Goal: Task Accomplishment & Management: Use online tool/utility

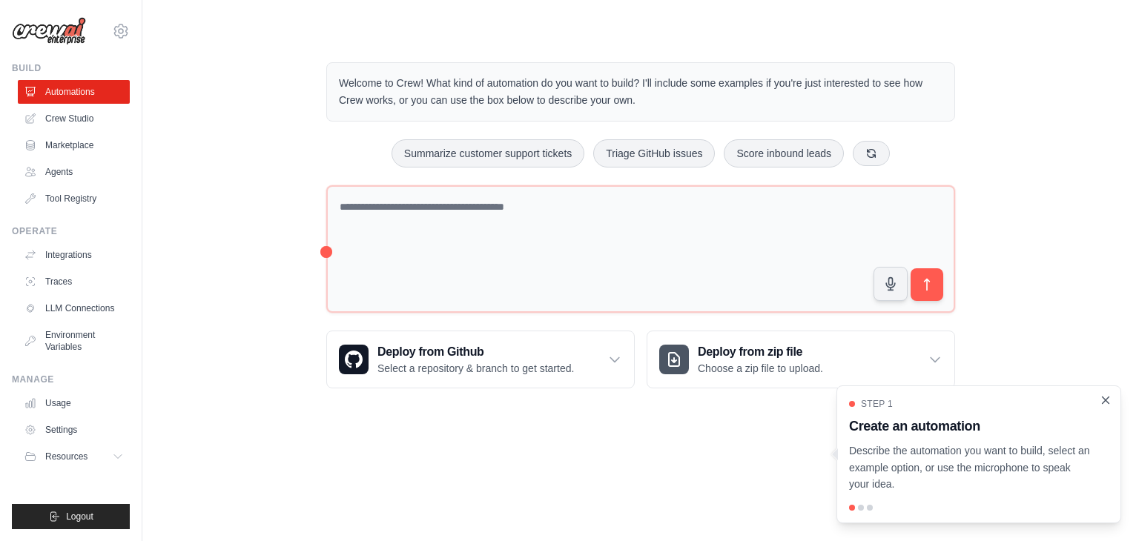
click at [1103, 401] on icon "Close walkthrough" at bounding box center [1105, 400] width 13 height 13
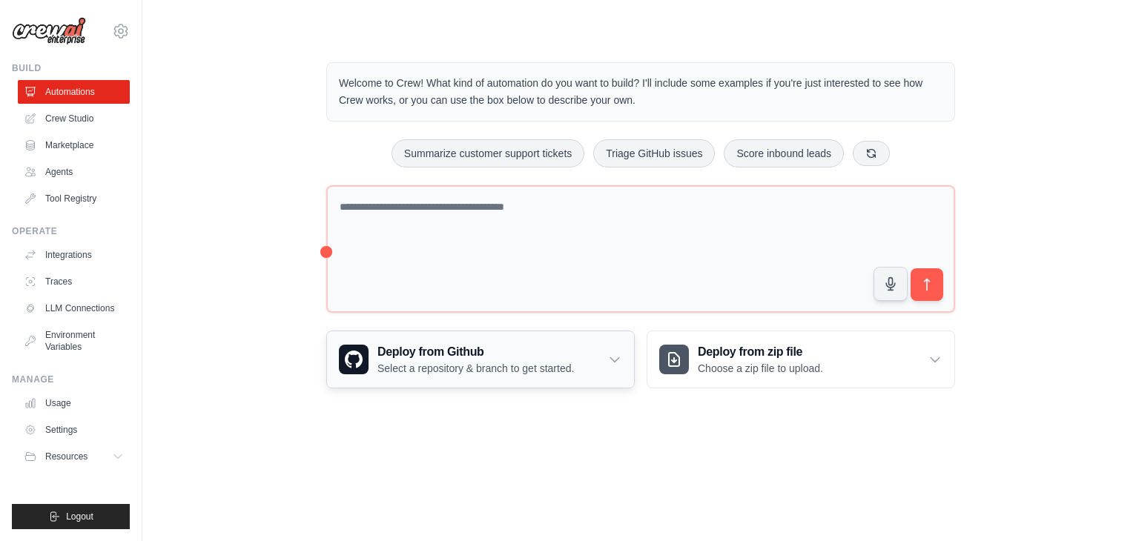
click at [479, 370] on p "Select a repository & branch to get started." at bounding box center [475, 368] width 196 height 15
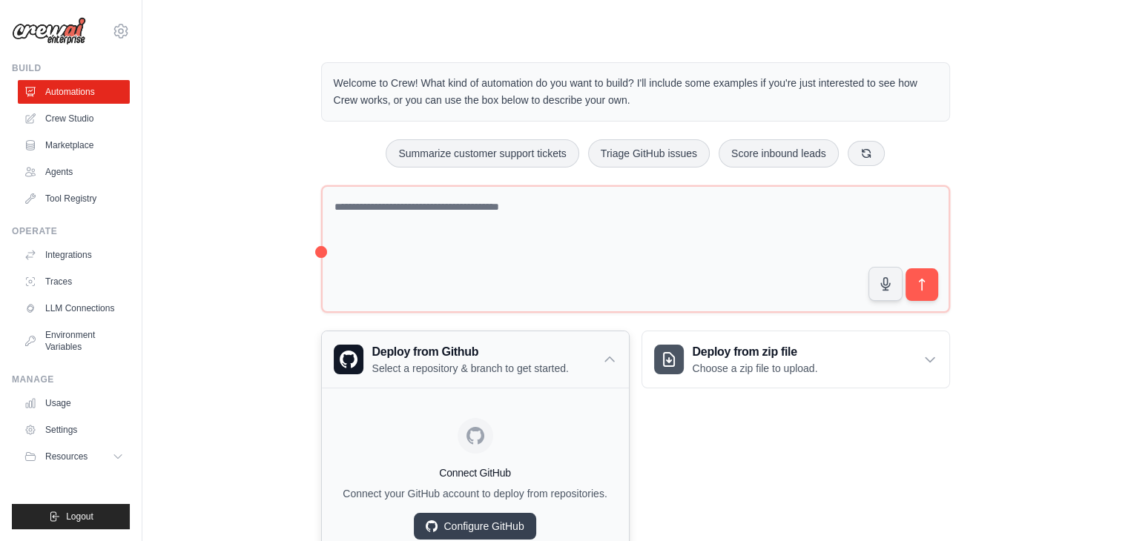
scroll to position [65, 0]
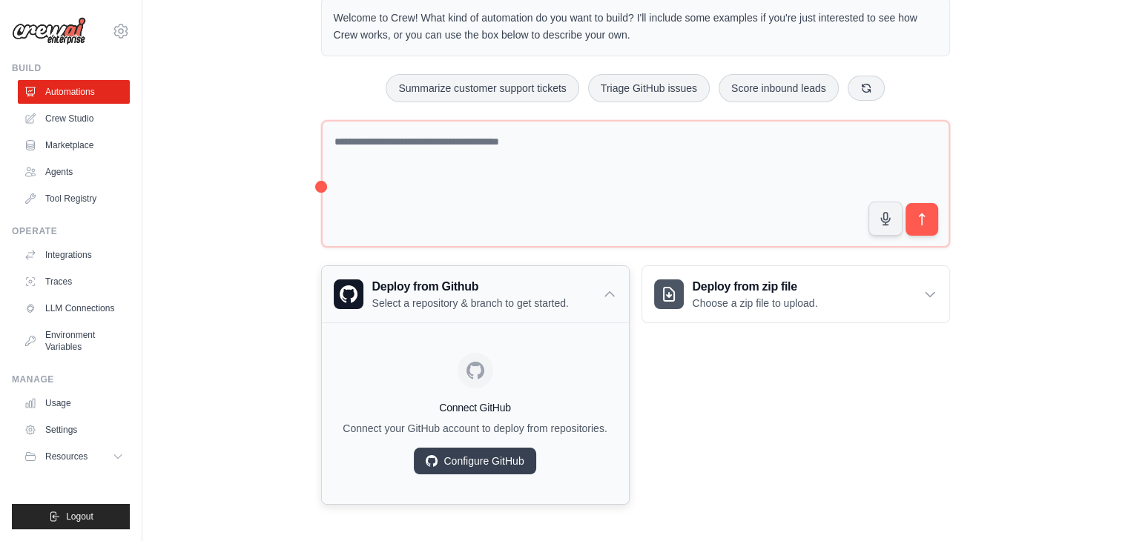
click at [611, 294] on icon at bounding box center [609, 294] width 15 height 15
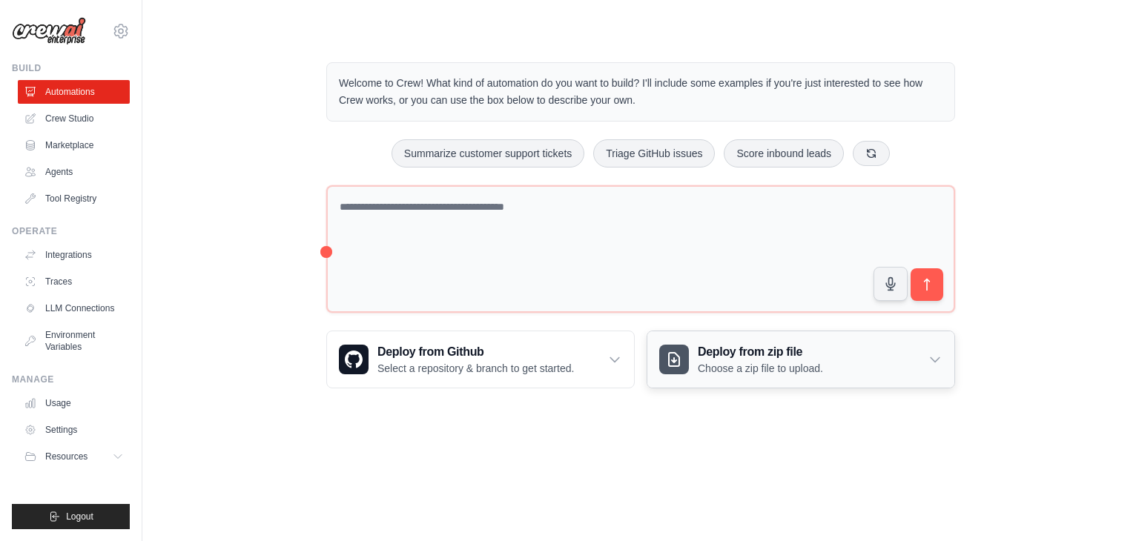
click at [937, 363] on icon at bounding box center [935, 359] width 15 height 15
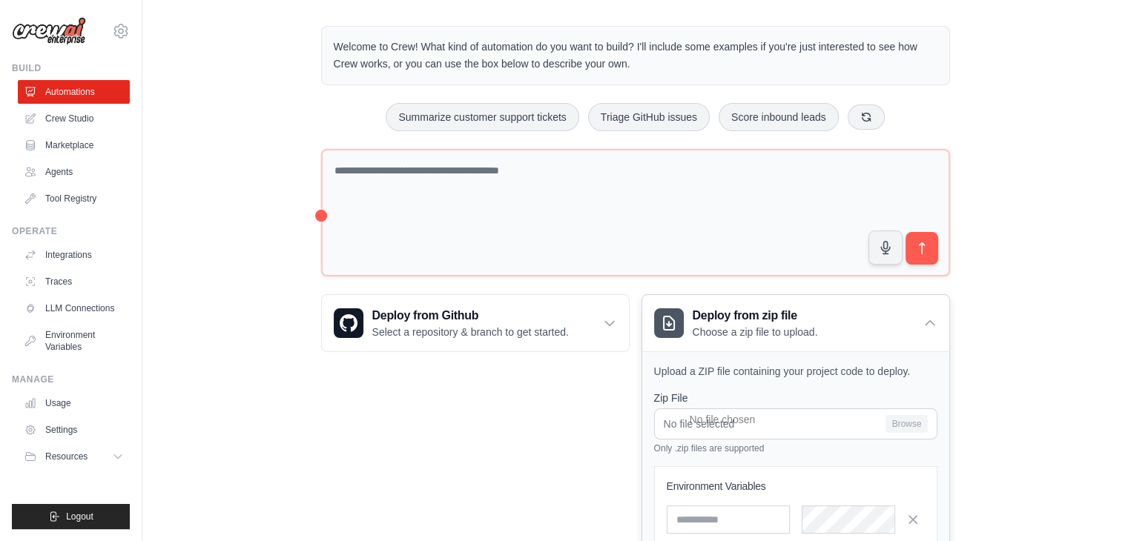
scroll to position [33, 0]
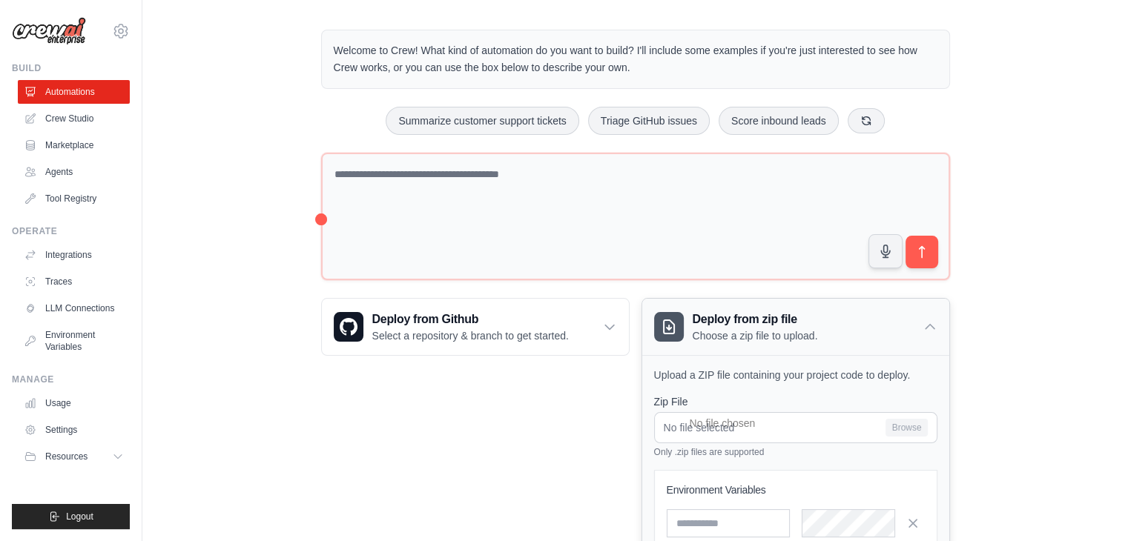
click at [928, 324] on icon at bounding box center [929, 327] width 15 height 15
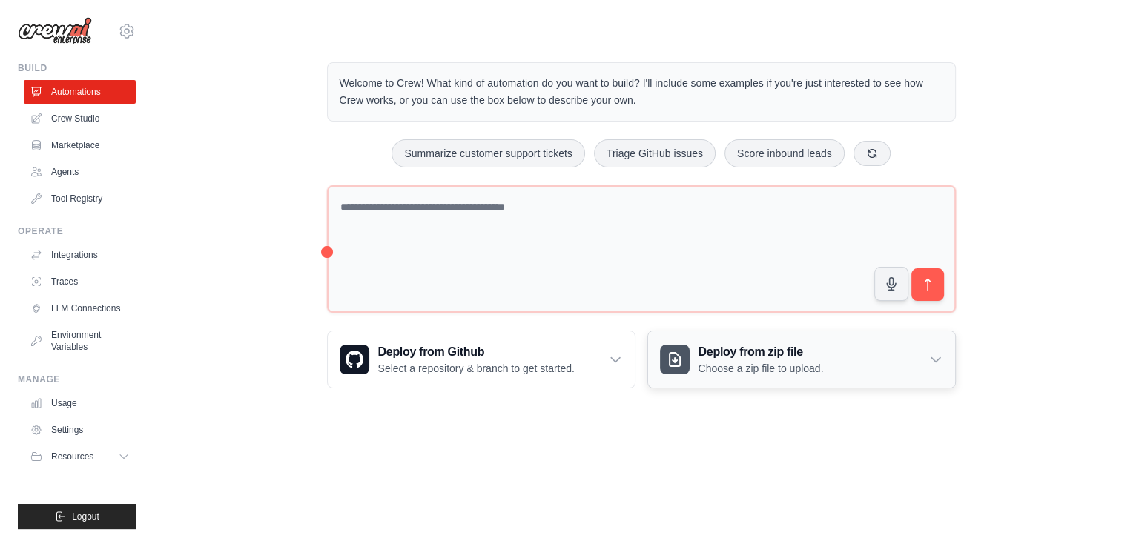
scroll to position [0, 0]
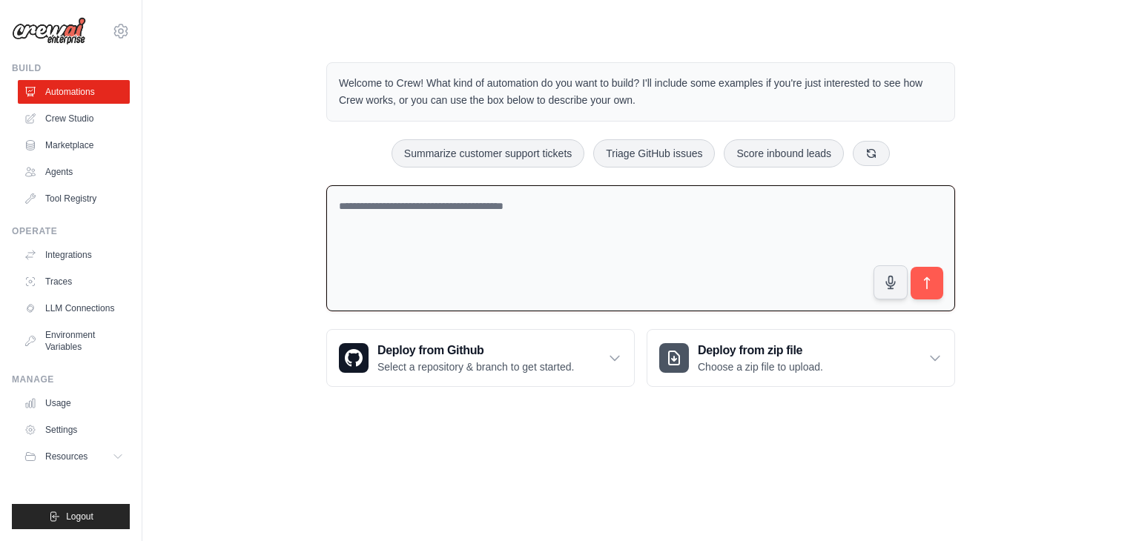
click at [442, 198] on textarea at bounding box center [640, 248] width 629 height 127
click at [70, 128] on link "Crew Studio" at bounding box center [75, 119] width 112 height 24
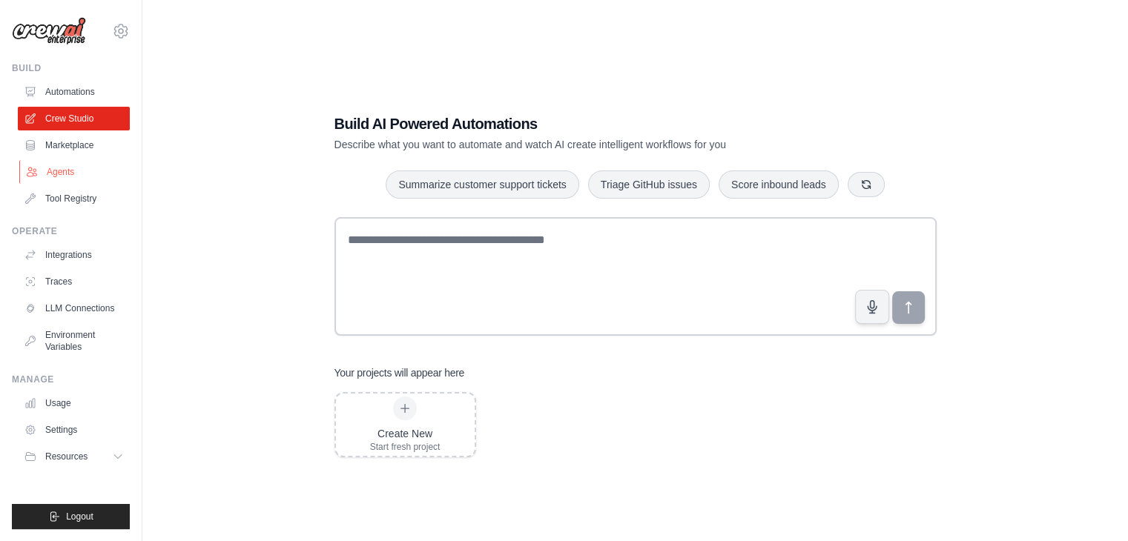
click at [65, 176] on link "Agents" at bounding box center [75, 172] width 112 height 24
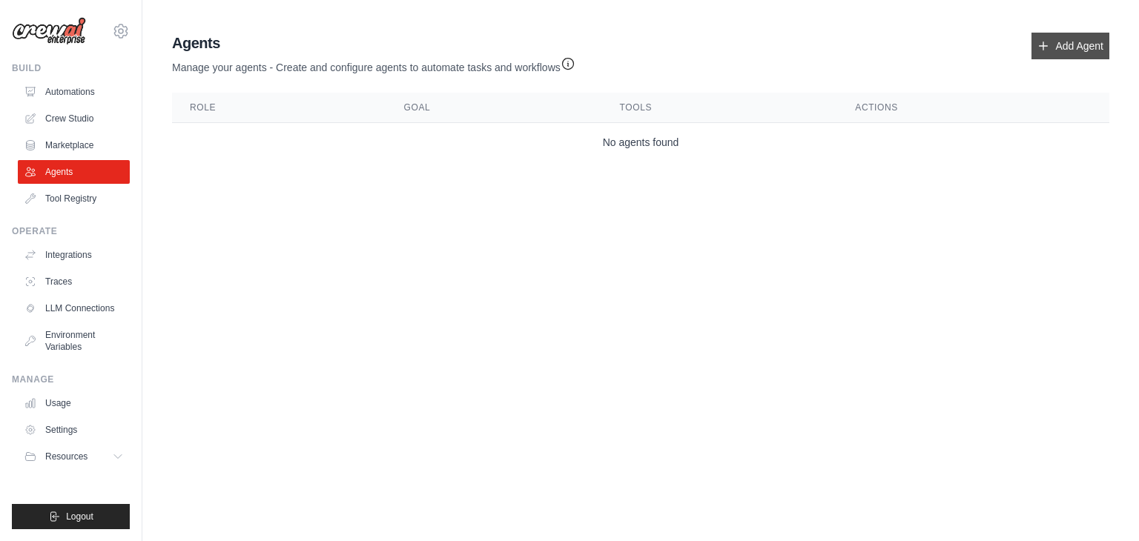
click at [1070, 43] on link "Add Agent" at bounding box center [1070, 46] width 78 height 27
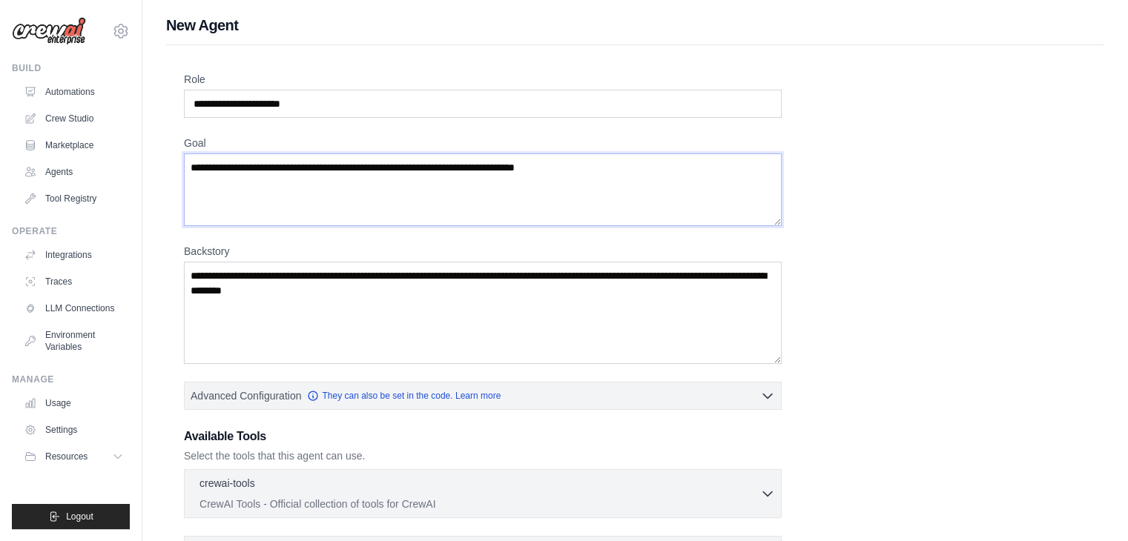
click at [248, 188] on textarea "Goal" at bounding box center [483, 189] width 598 height 73
click at [277, 316] on textarea "Backstory" at bounding box center [483, 313] width 598 height 102
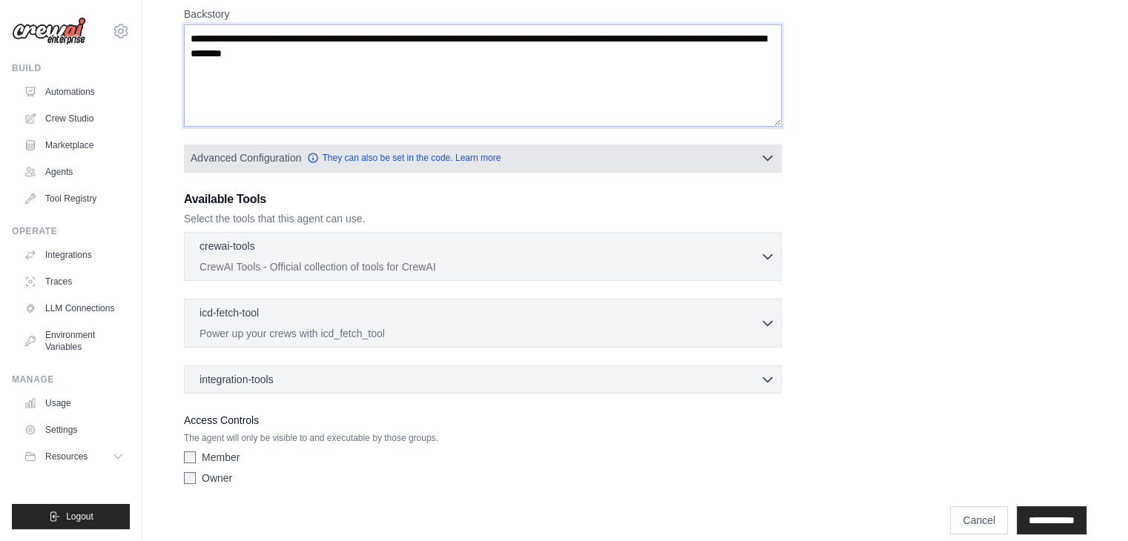
scroll to position [252, 0]
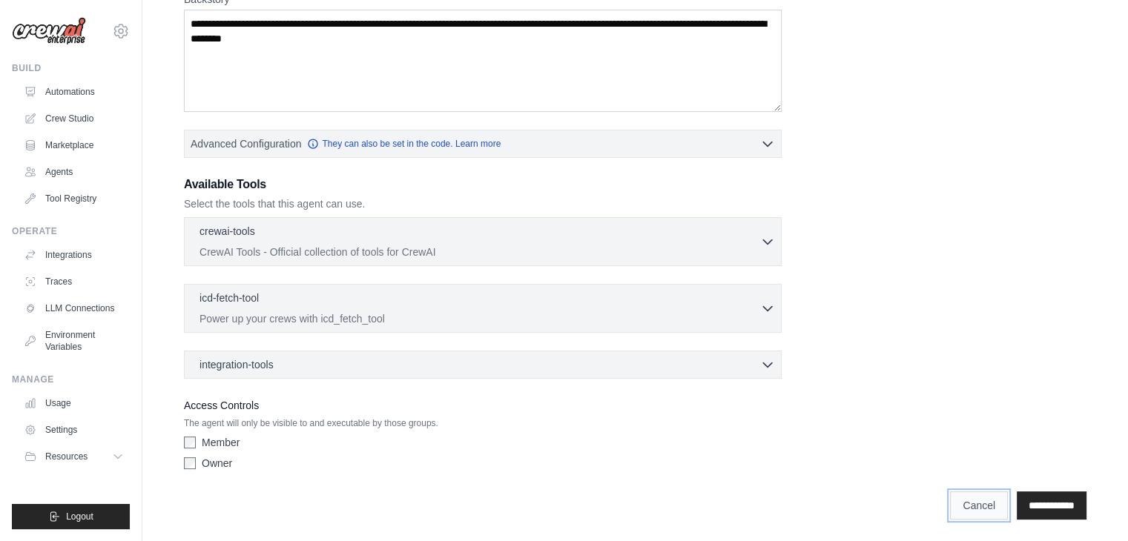
click at [975, 509] on link "Cancel" at bounding box center [979, 506] width 58 height 28
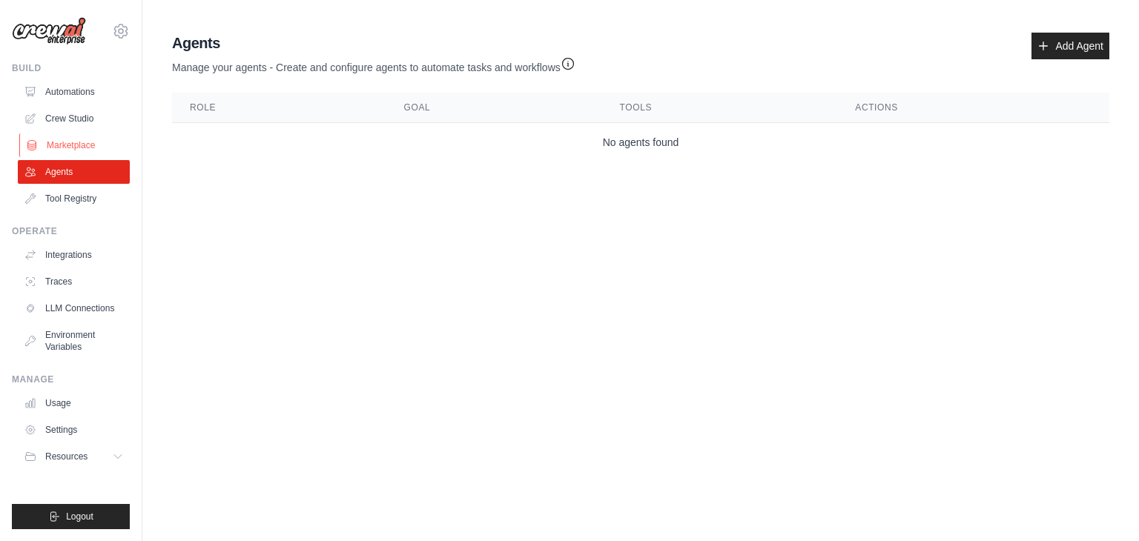
click at [72, 145] on link "Marketplace" at bounding box center [75, 145] width 112 height 24
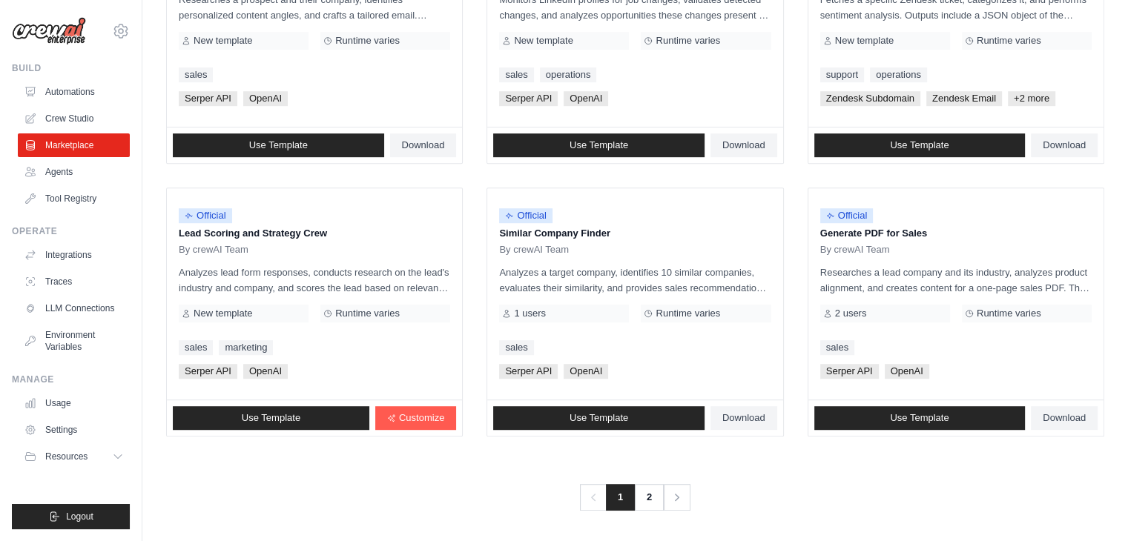
scroll to position [830, 0]
click at [650, 489] on link "2" at bounding box center [650, 497] width 30 height 27
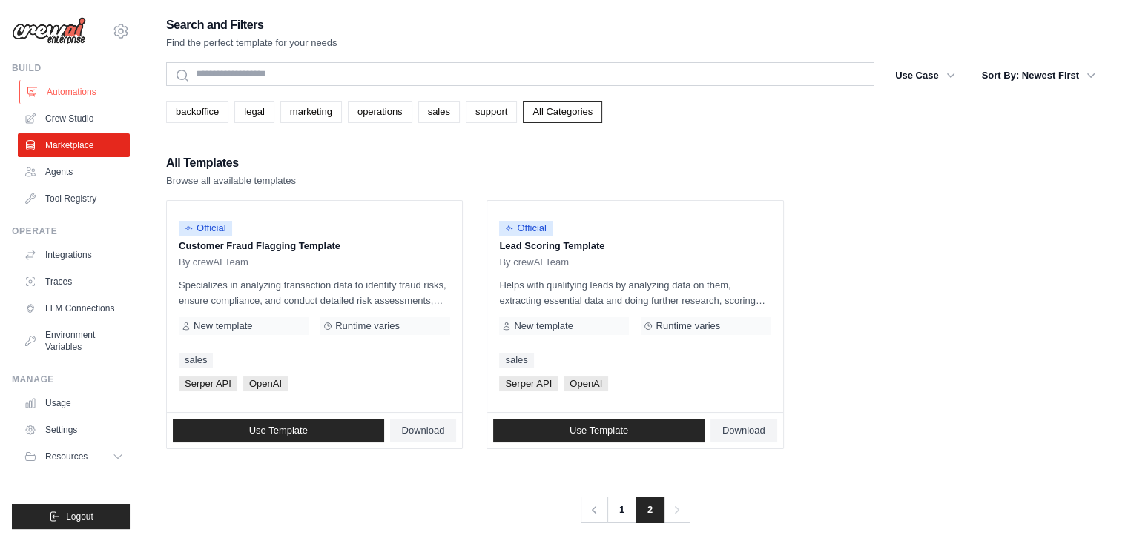
click at [91, 101] on link "Automations" at bounding box center [75, 92] width 112 height 24
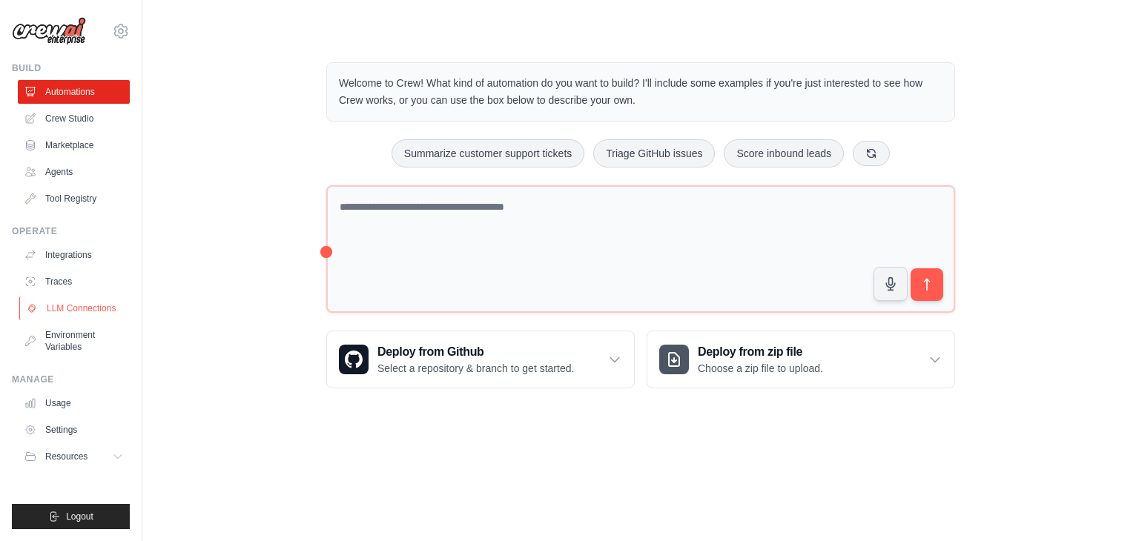
click at [80, 303] on link "LLM Connections" at bounding box center [75, 309] width 112 height 24
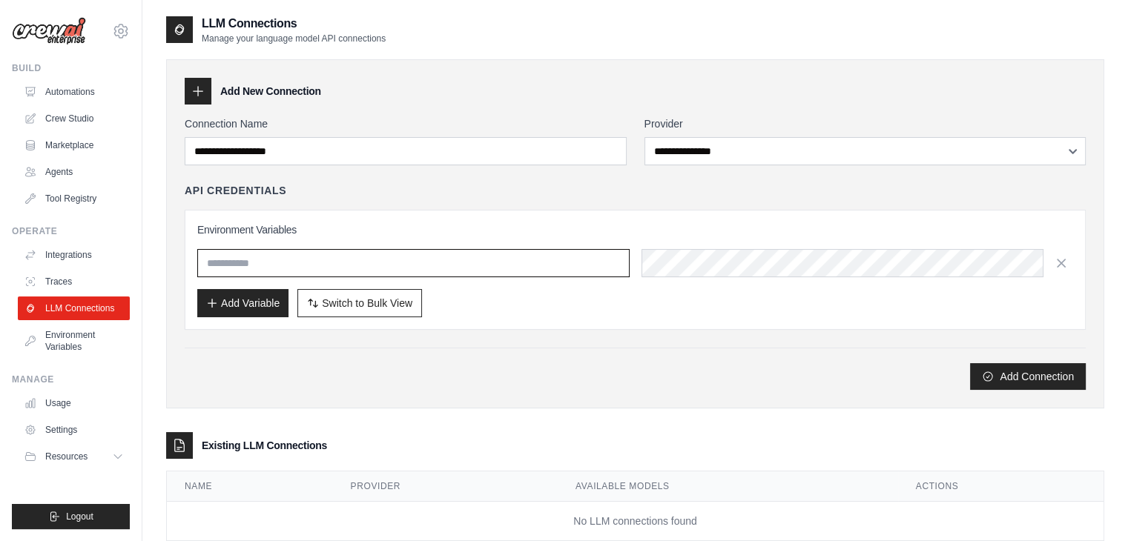
click at [536, 269] on input "text" at bounding box center [413, 263] width 432 height 28
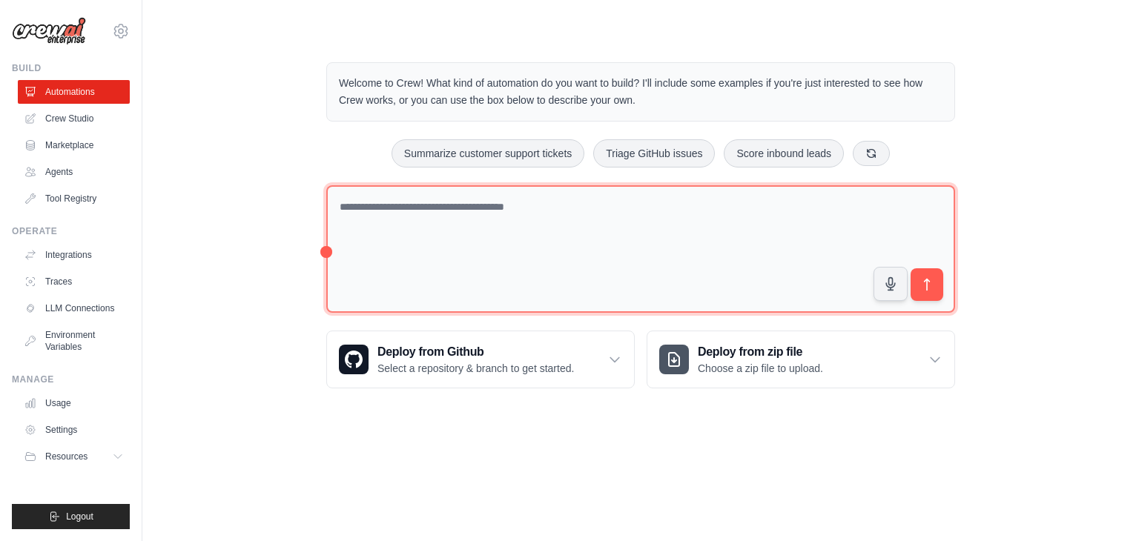
click at [429, 217] on textarea at bounding box center [640, 249] width 629 height 128
click at [445, 228] on textarea at bounding box center [640, 249] width 629 height 128
click at [489, 205] on textarea at bounding box center [640, 249] width 629 height 128
click at [512, 217] on textarea at bounding box center [640, 249] width 629 height 128
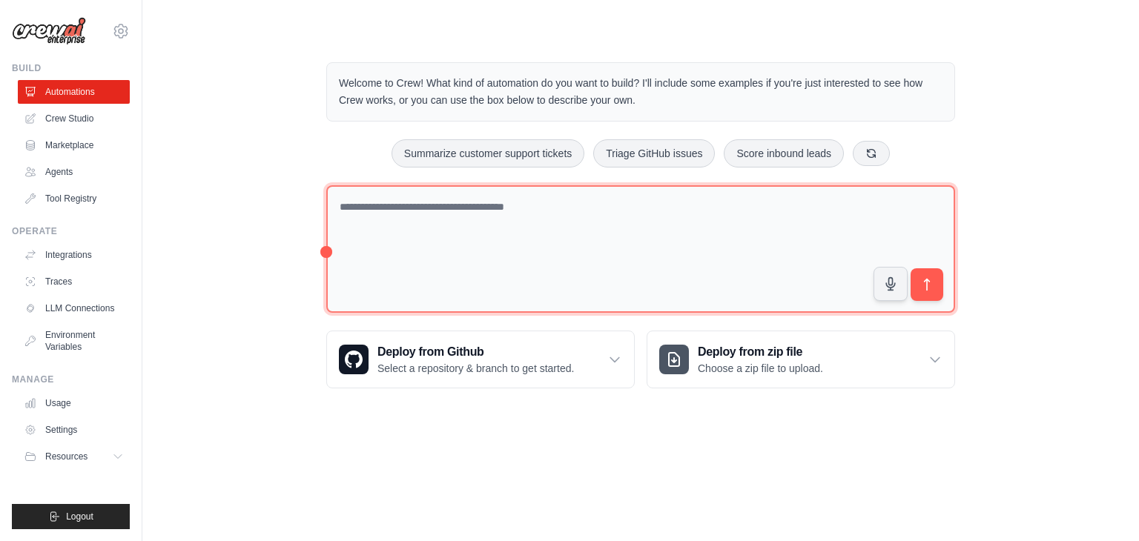
click at [512, 217] on textarea at bounding box center [640, 249] width 629 height 128
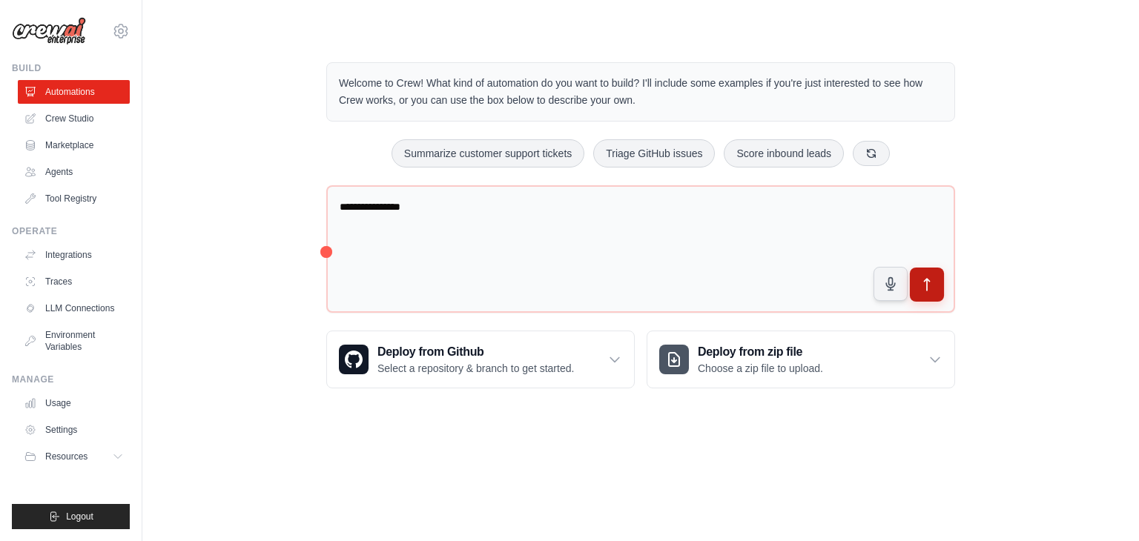
click at [931, 278] on icon "submit" at bounding box center [927, 285] width 16 height 16
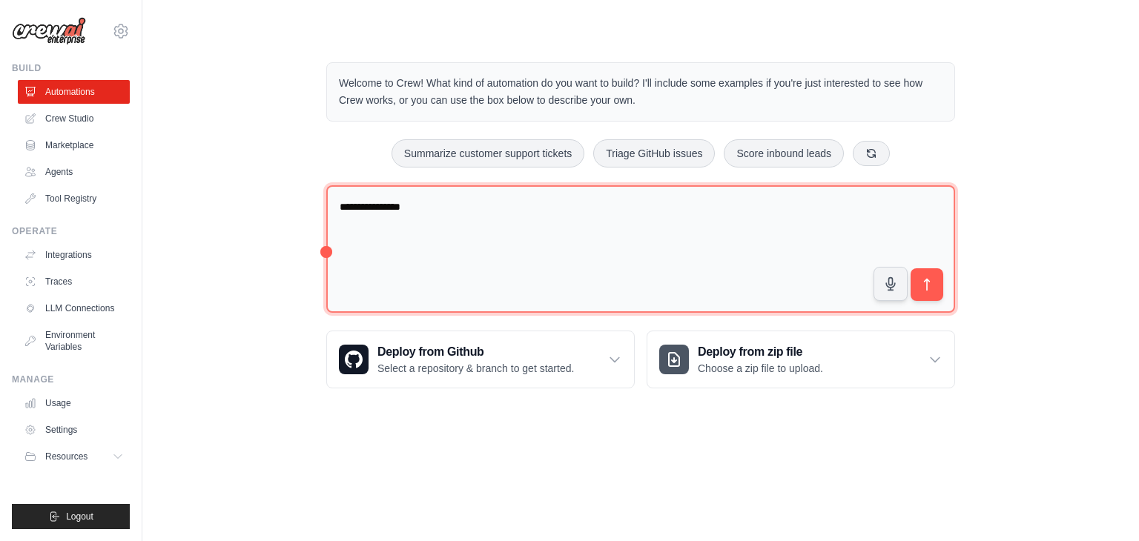
click at [415, 208] on textarea "**********" at bounding box center [640, 249] width 629 height 128
type textarea "*"
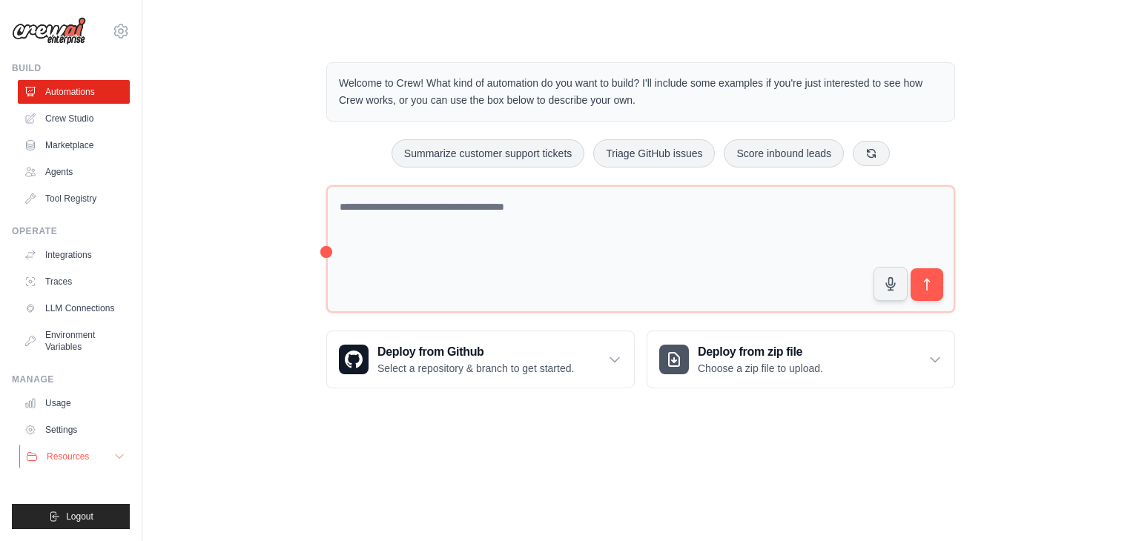
click at [106, 457] on button "Resources" at bounding box center [75, 457] width 112 height 24
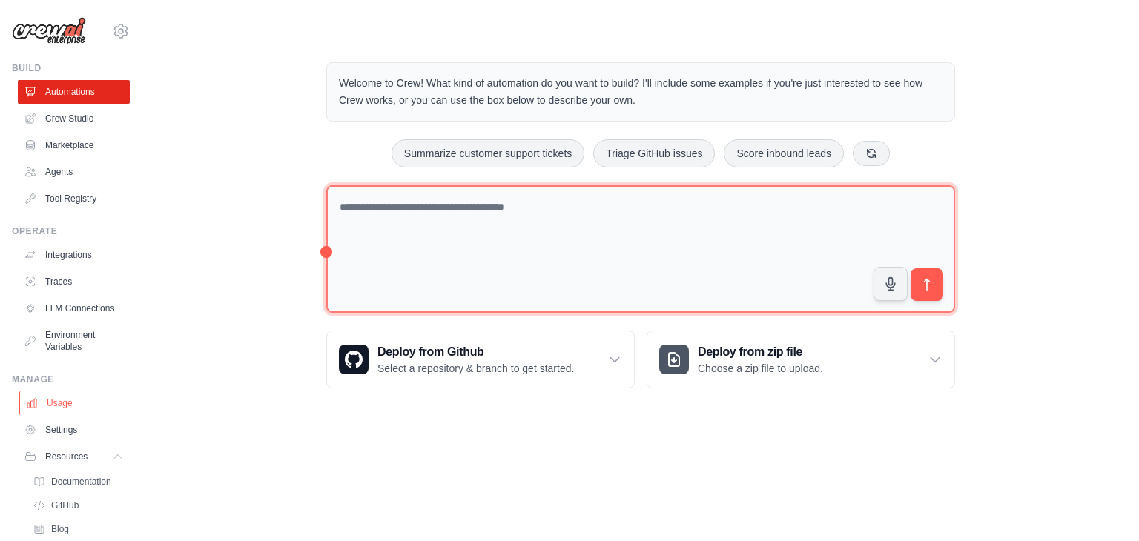
drag, startPoint x: 330, startPoint y: 252, endPoint x: 76, endPoint y: 393, distance: 290.7
click at [76, 393] on div "urstrulymalleshpichhuka@gmail.com Settings Build Automations Crew Studio" at bounding box center [569, 213] width 1139 height 427
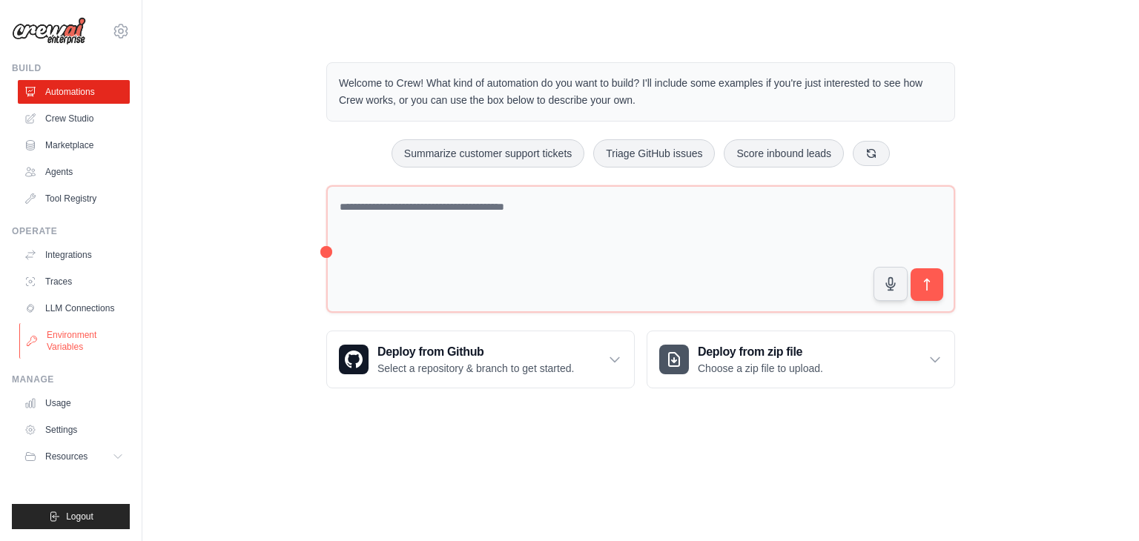
click at [86, 347] on link "Environment Variables" at bounding box center [75, 341] width 112 height 36
click at [65, 283] on link "Traces" at bounding box center [75, 282] width 112 height 24
click at [70, 263] on link "Integrations" at bounding box center [75, 255] width 112 height 24
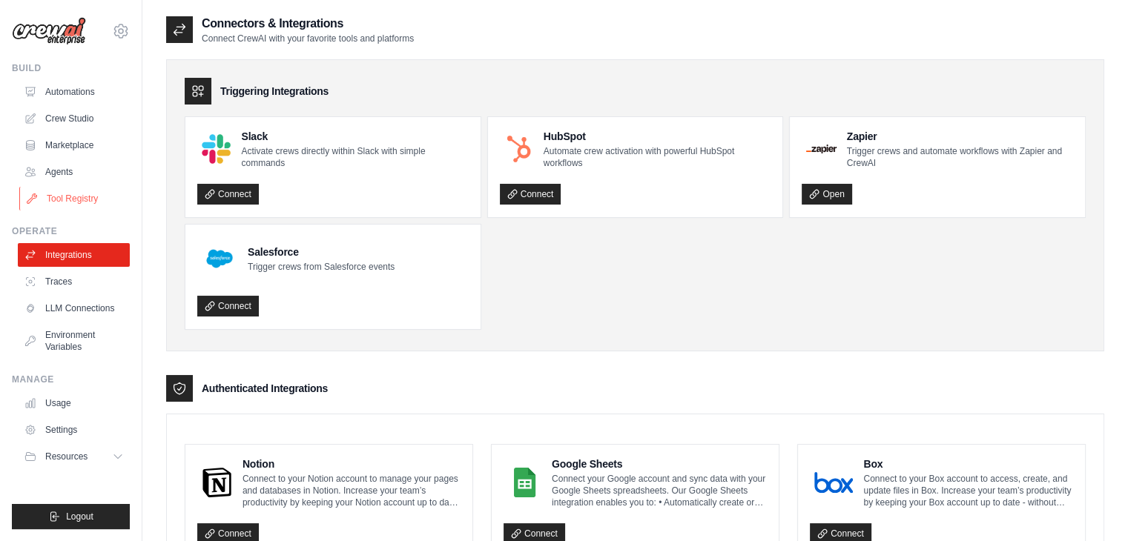
click at [88, 203] on link "Tool Registry" at bounding box center [75, 199] width 112 height 24
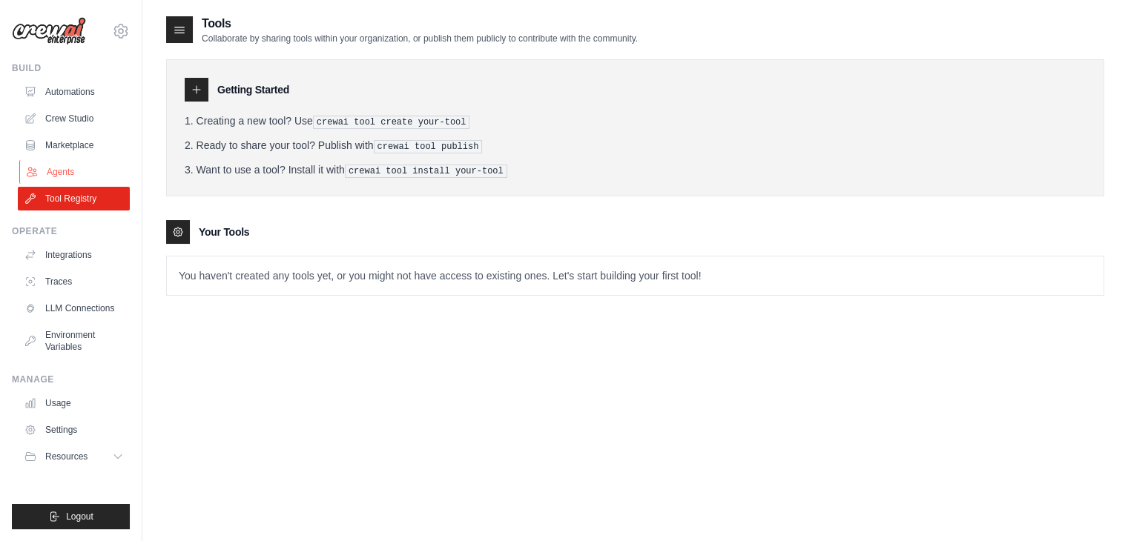
click at [76, 165] on link "Agents" at bounding box center [75, 172] width 112 height 24
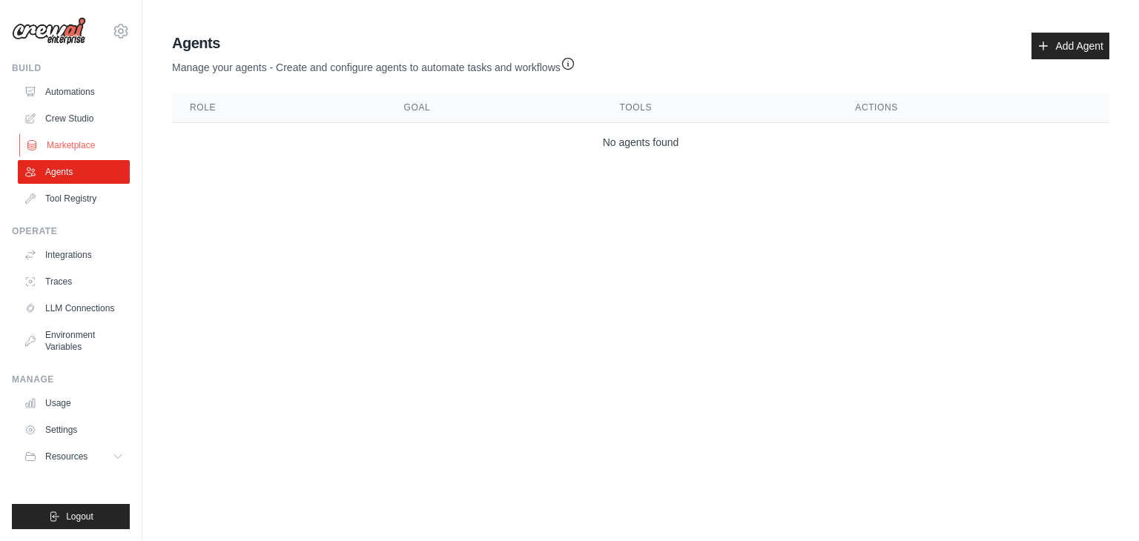
click at [80, 153] on link "Marketplace" at bounding box center [75, 145] width 112 height 24
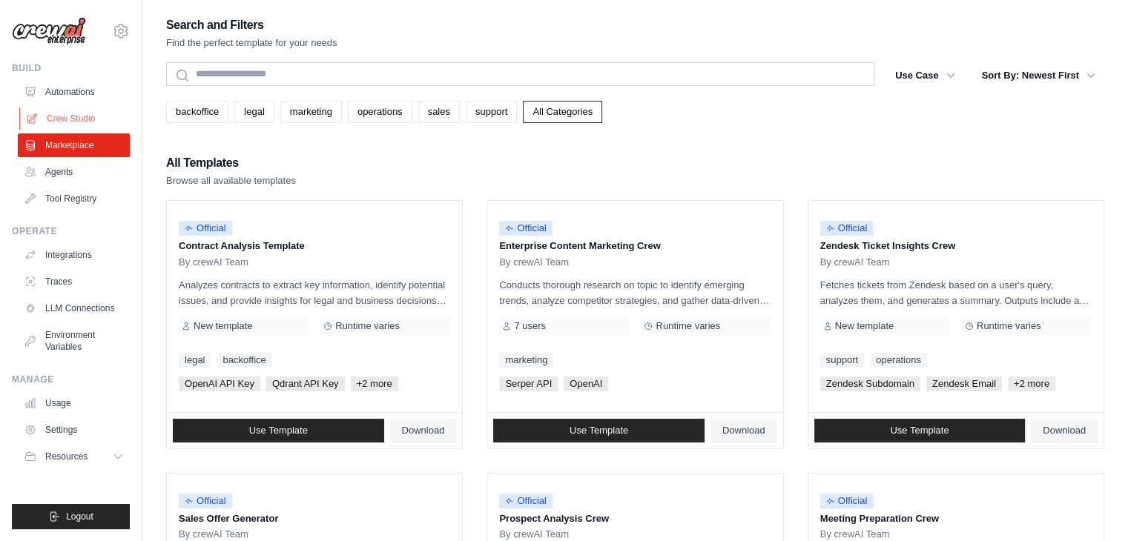
click at [82, 125] on link "Crew Studio" at bounding box center [75, 119] width 112 height 24
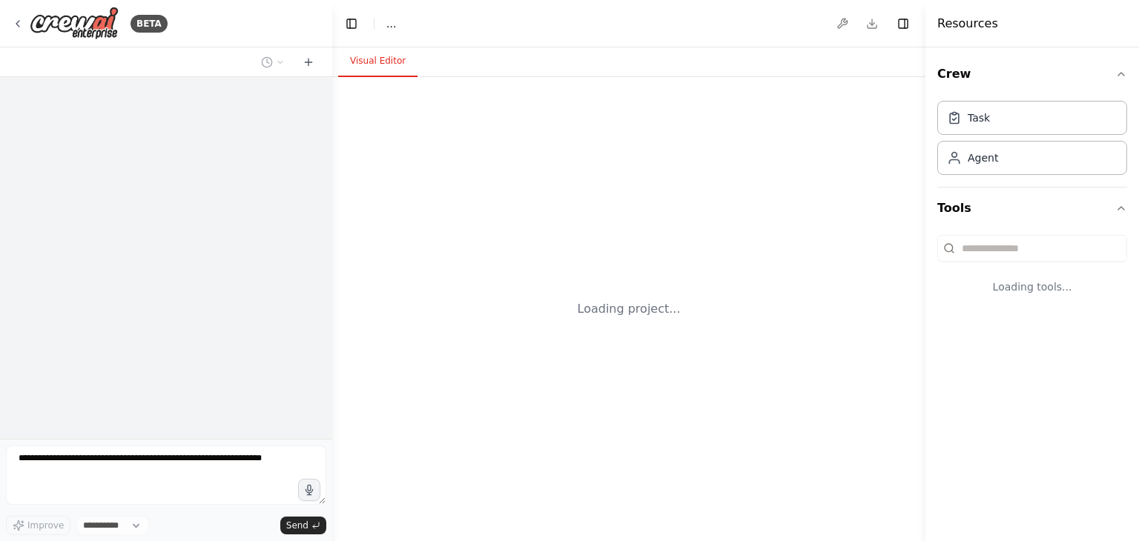
select select "****"
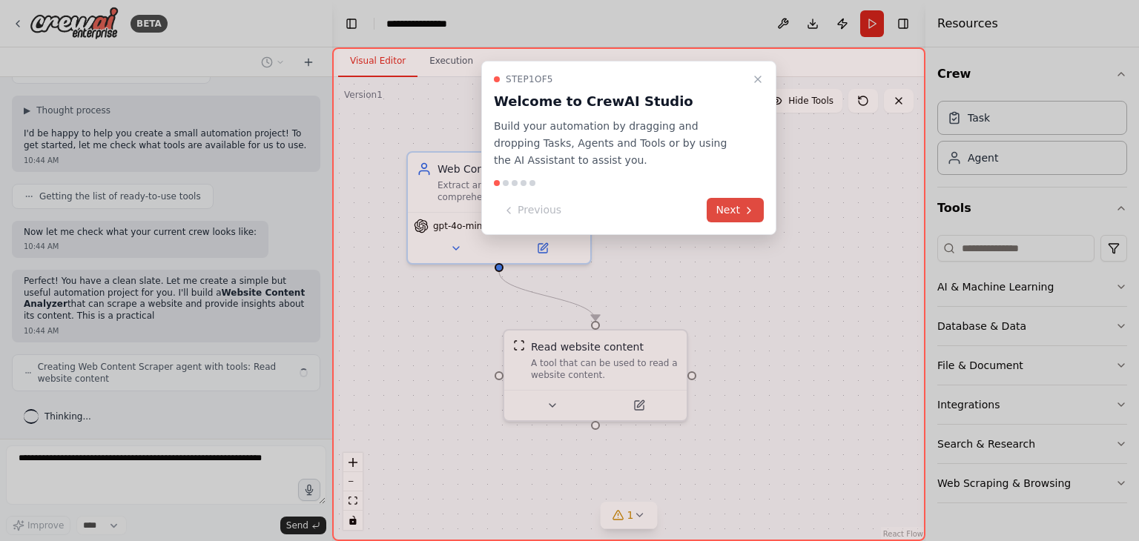
scroll to position [268, 0]
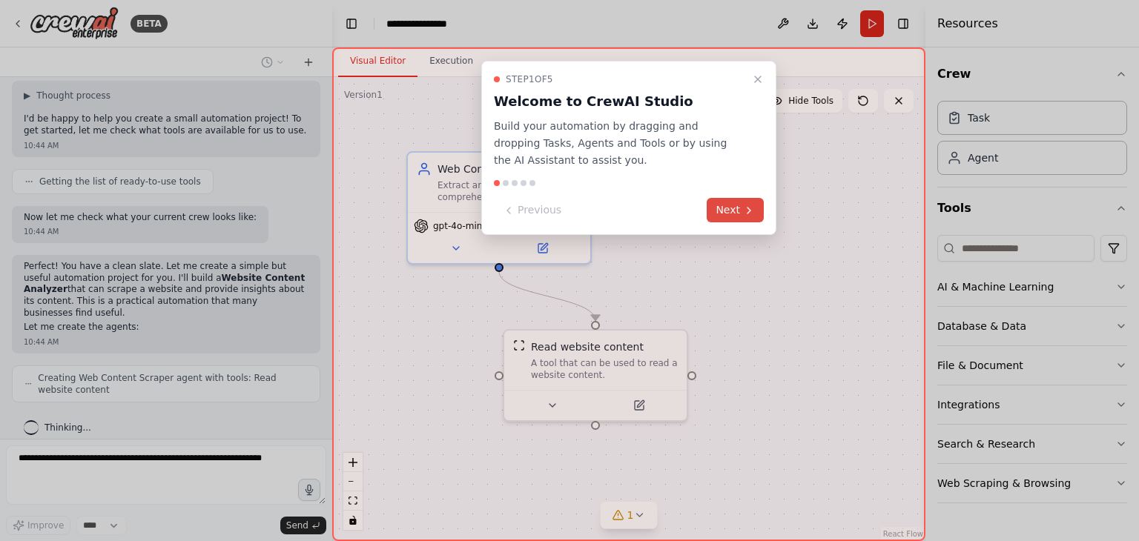
click at [724, 214] on button "Next" at bounding box center [735, 210] width 57 height 24
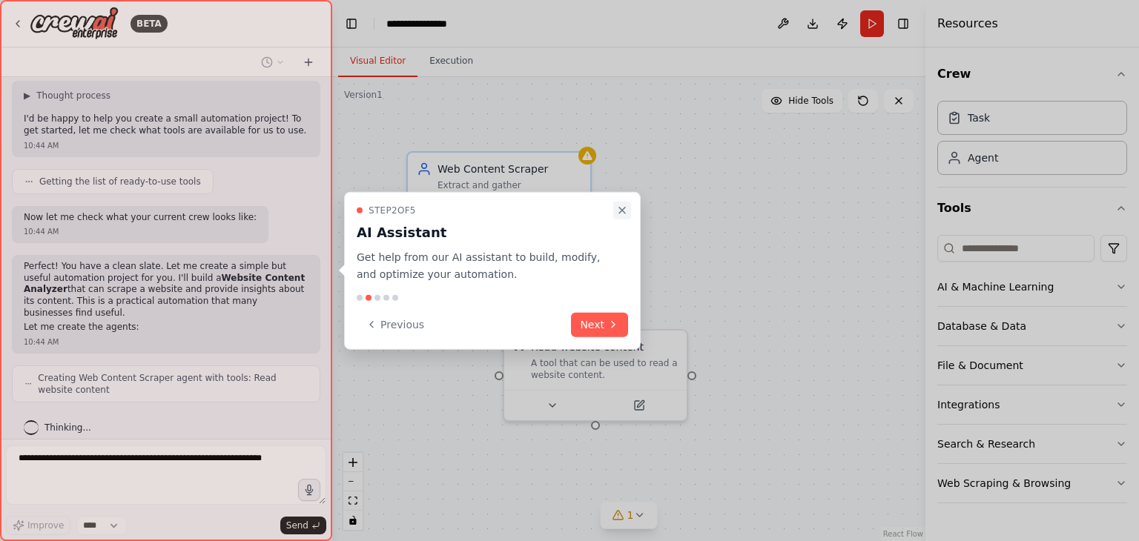
click at [620, 214] on icon "Close walkthrough" at bounding box center [622, 211] width 12 height 12
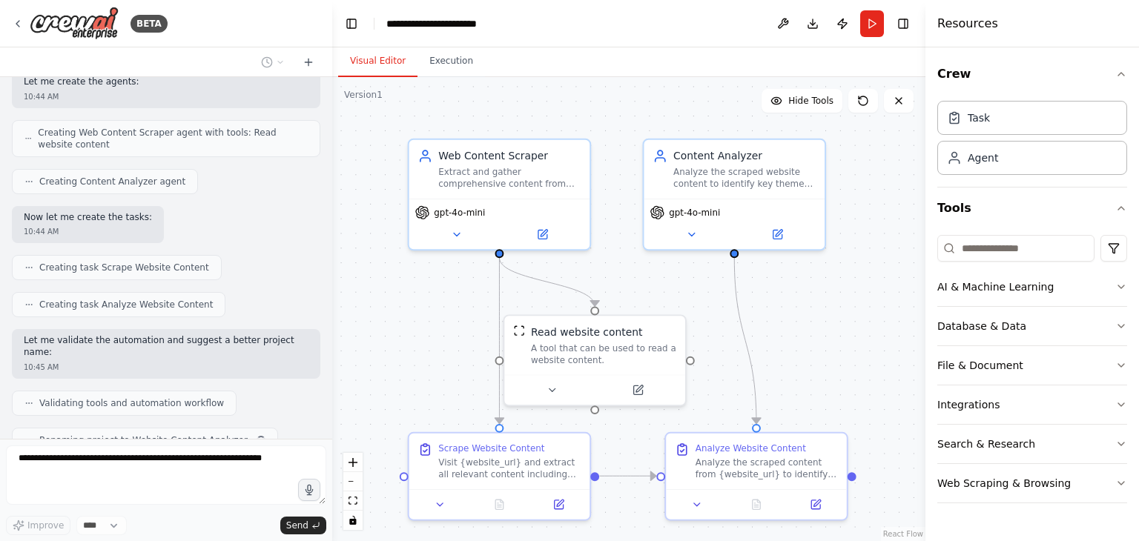
scroll to position [551, 0]
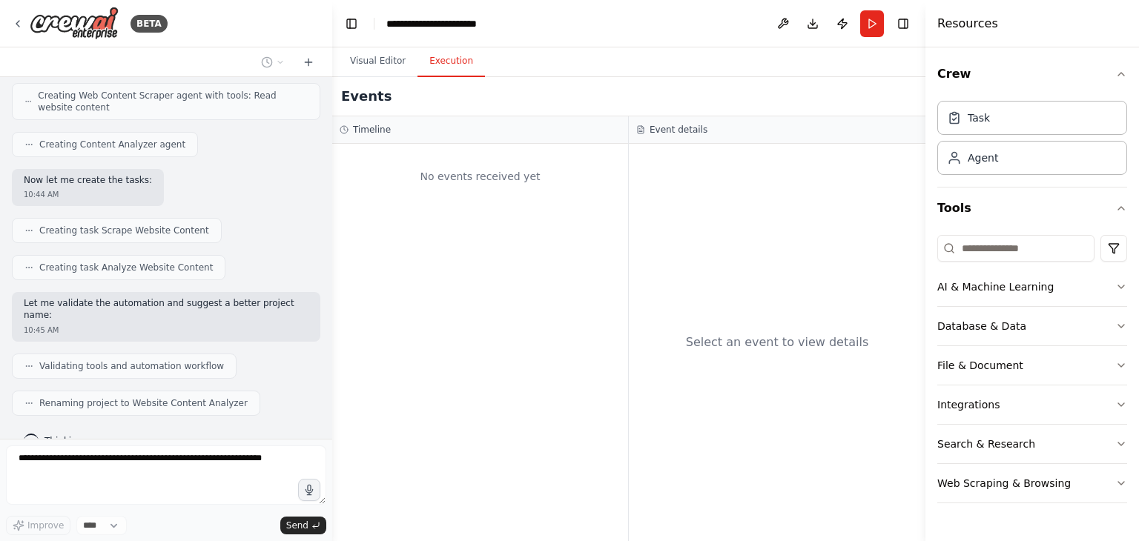
click at [438, 62] on button "Execution" at bounding box center [450, 61] width 67 height 31
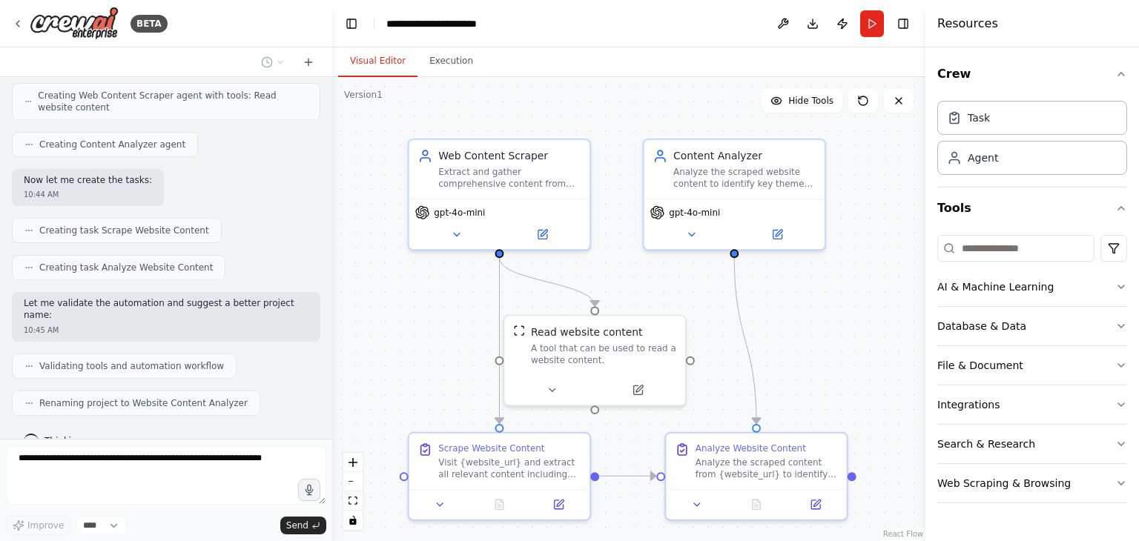
click at [381, 55] on button "Visual Editor" at bounding box center [377, 61] width 79 height 31
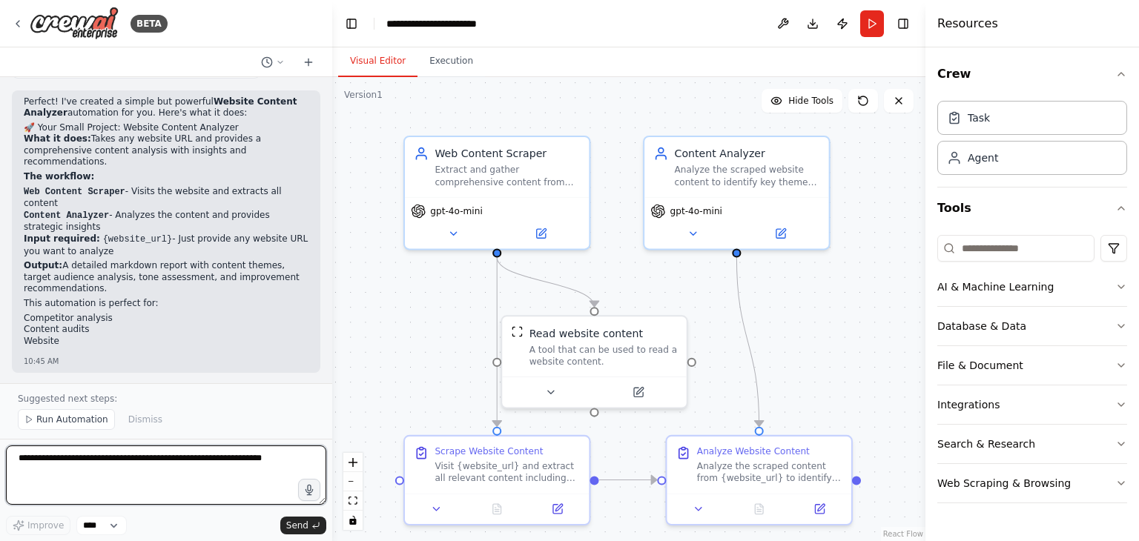
scroll to position [911, 0]
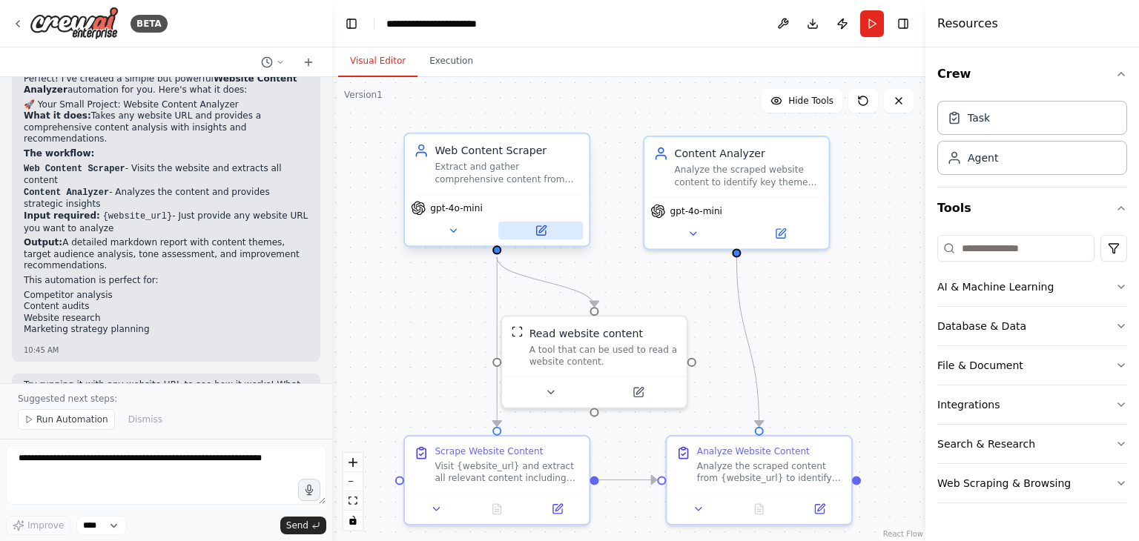
click at [535, 231] on icon at bounding box center [541, 231] width 12 height 12
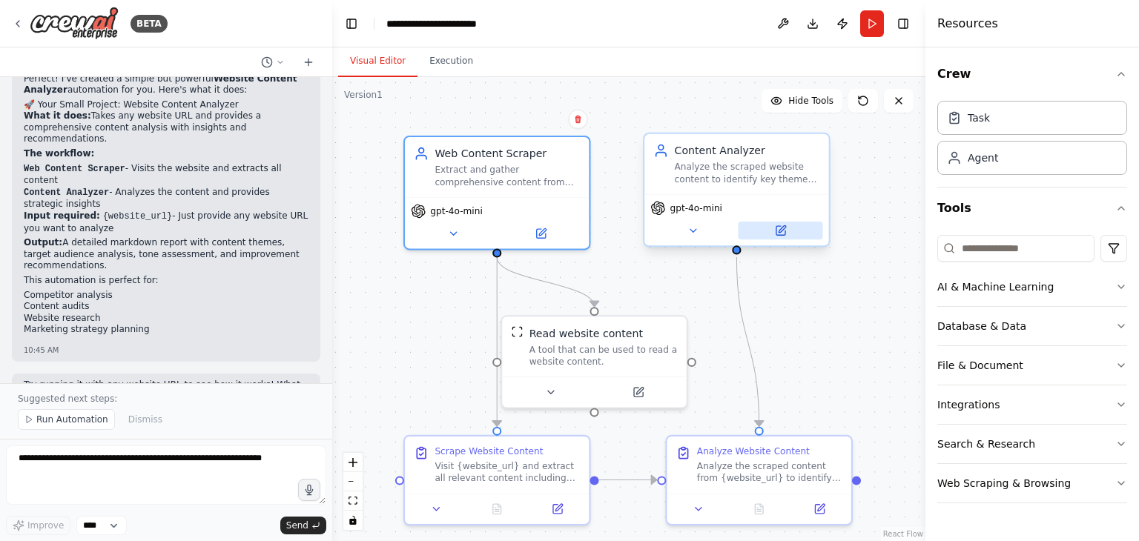
click at [776, 230] on icon at bounding box center [780, 230] width 9 height 9
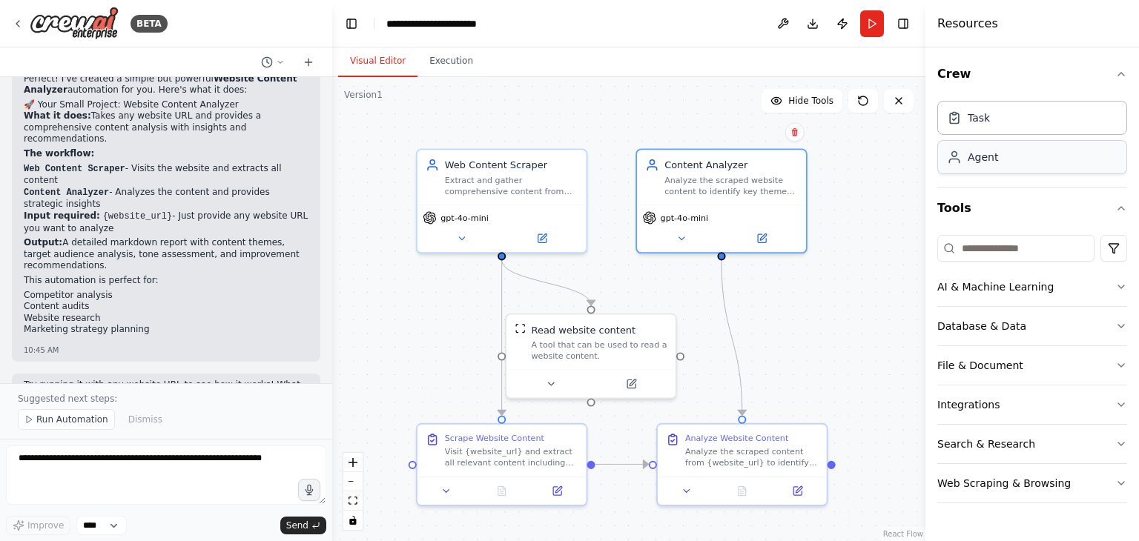
click at [997, 168] on div "Agent" at bounding box center [1032, 157] width 190 height 34
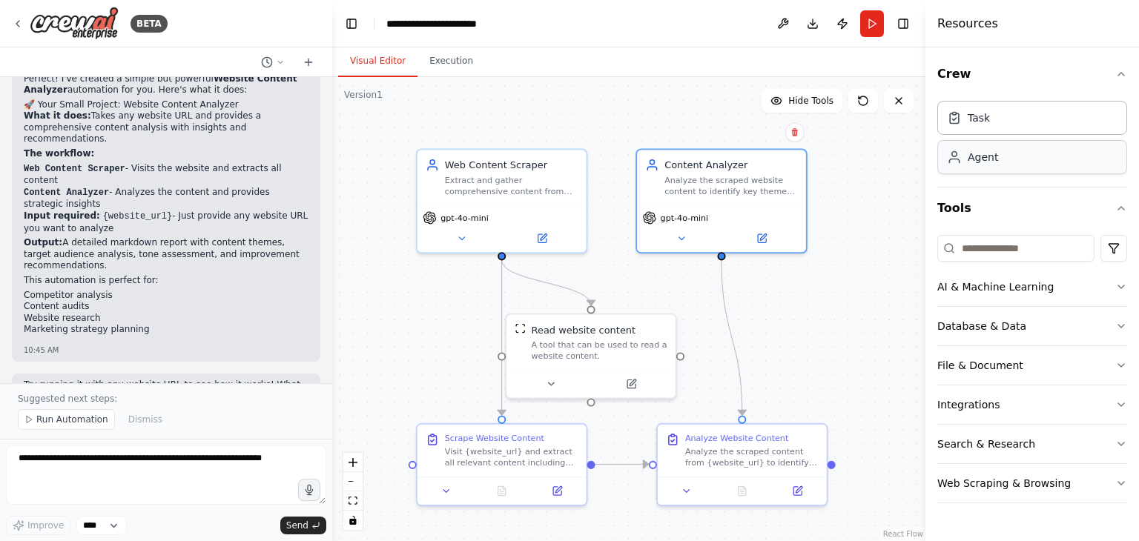
click at [997, 168] on div "Agent" at bounding box center [1032, 157] width 190 height 34
click at [976, 125] on div "Task" at bounding box center [1032, 117] width 190 height 34
click at [904, 334] on div ".deletable-edge-delete-btn { width: 20px; height: 20px; border: 0px solid #ffff…" at bounding box center [628, 309] width 593 height 464
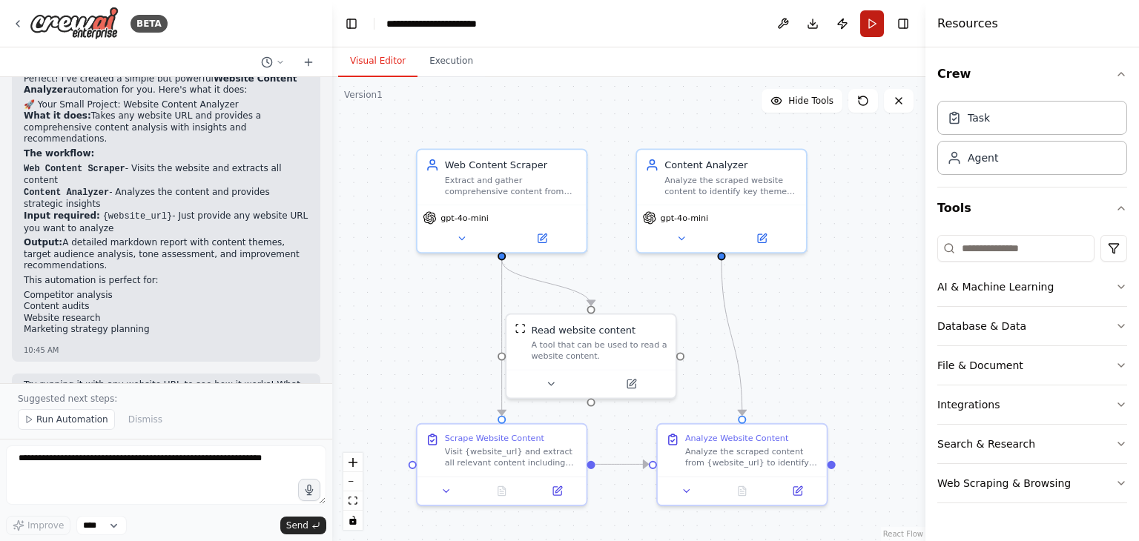
click at [873, 25] on button "Run" at bounding box center [872, 23] width 24 height 27
click at [873, 25] on header "**********" at bounding box center [628, 23] width 593 height 47
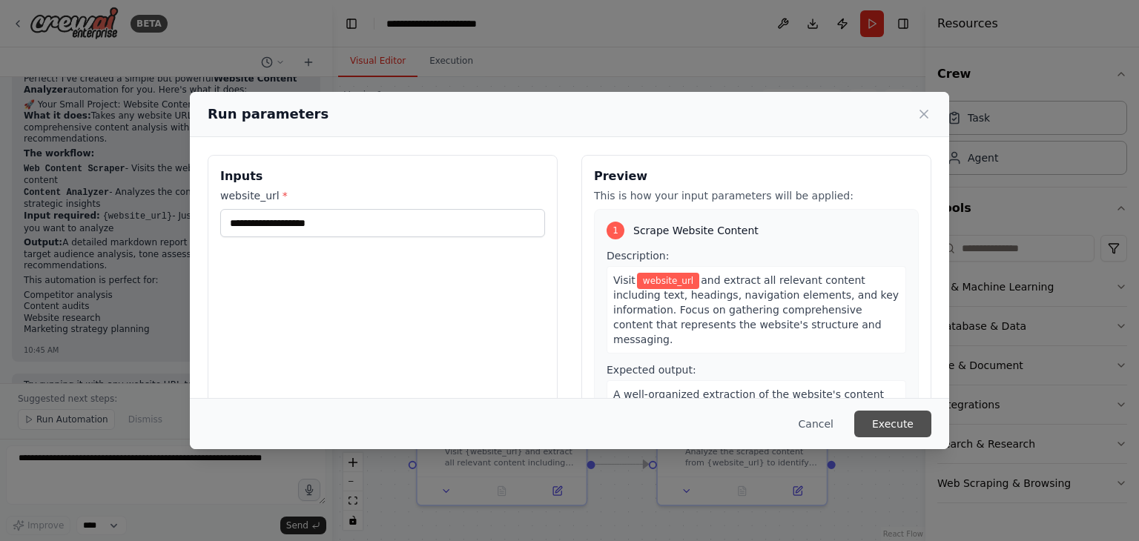
click at [887, 429] on button "Execute" at bounding box center [892, 424] width 77 height 27
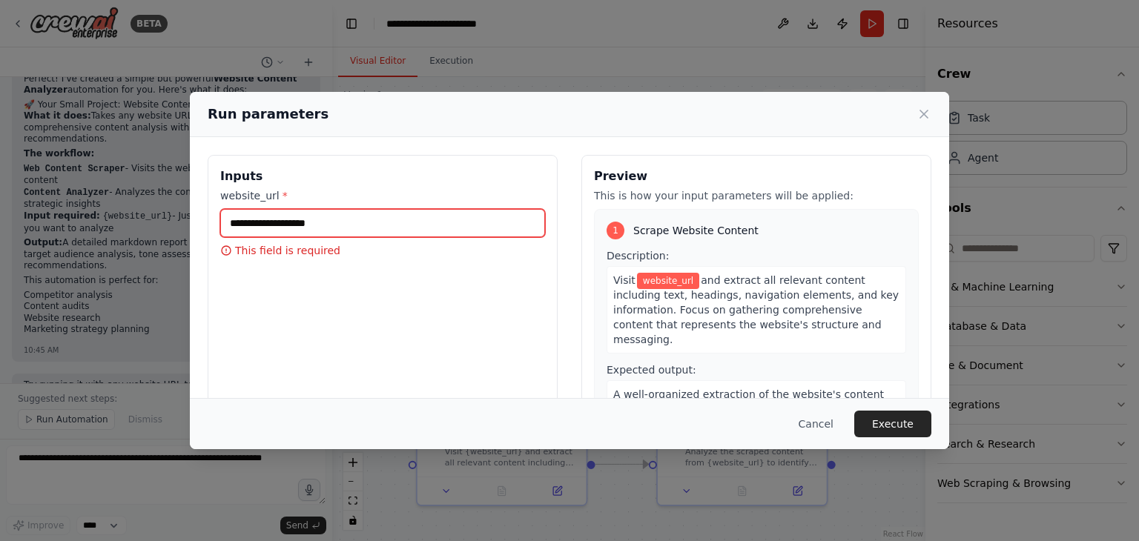
click at [383, 231] on input "website_url *" at bounding box center [382, 223] width 325 height 28
click at [919, 116] on icon at bounding box center [923, 114] width 15 height 15
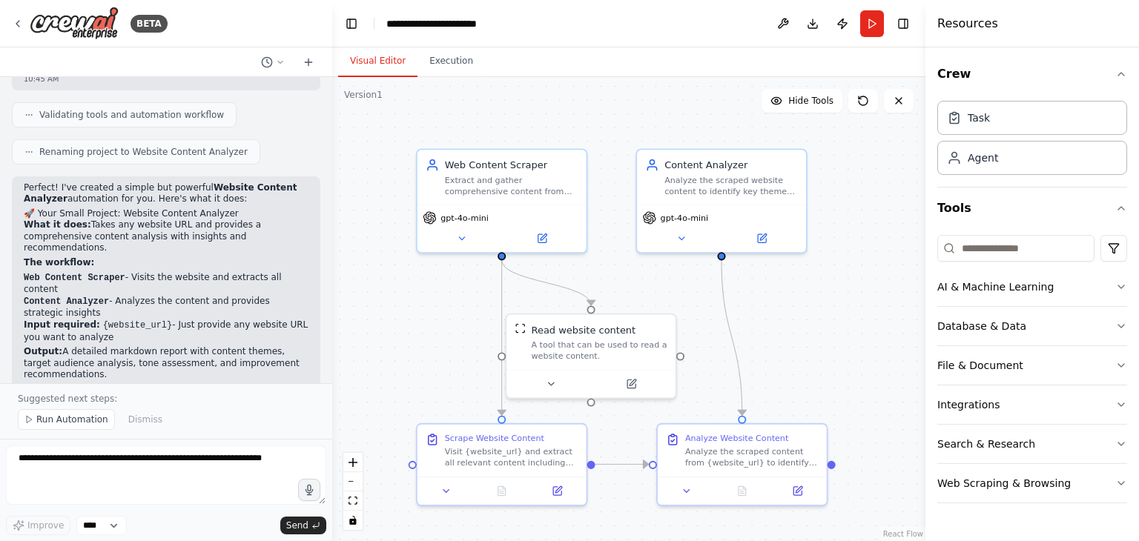
scroll to position [803, 0]
drag, startPoint x: 228, startPoint y: 226, endPoint x: 182, endPoint y: 254, distance: 53.5
click at [182, 295] on li "Content Analyzer - Analyzes the content and provides strategic insights" at bounding box center [166, 307] width 285 height 24
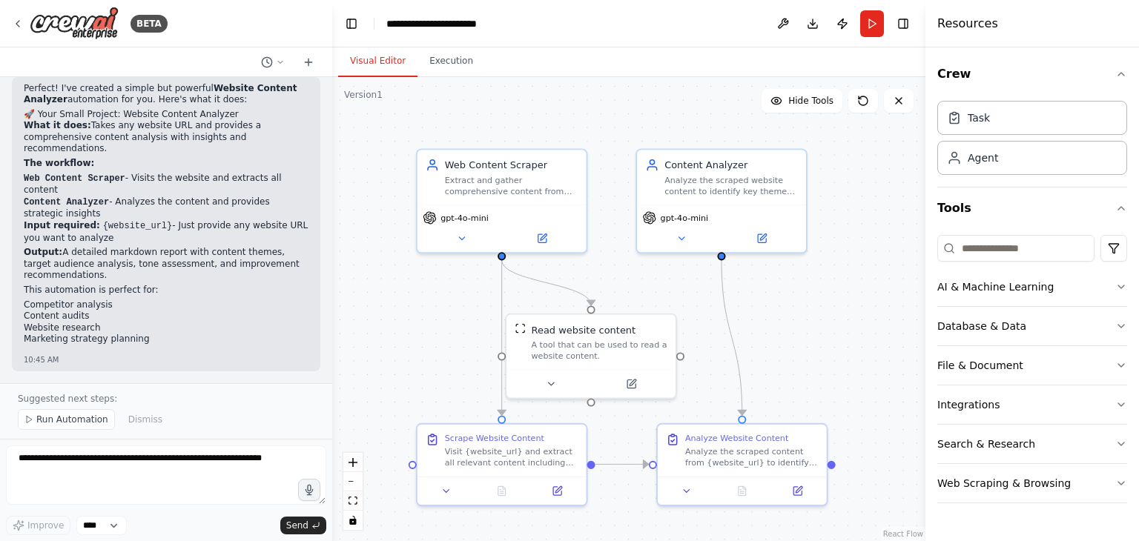
scroll to position [911, 0]
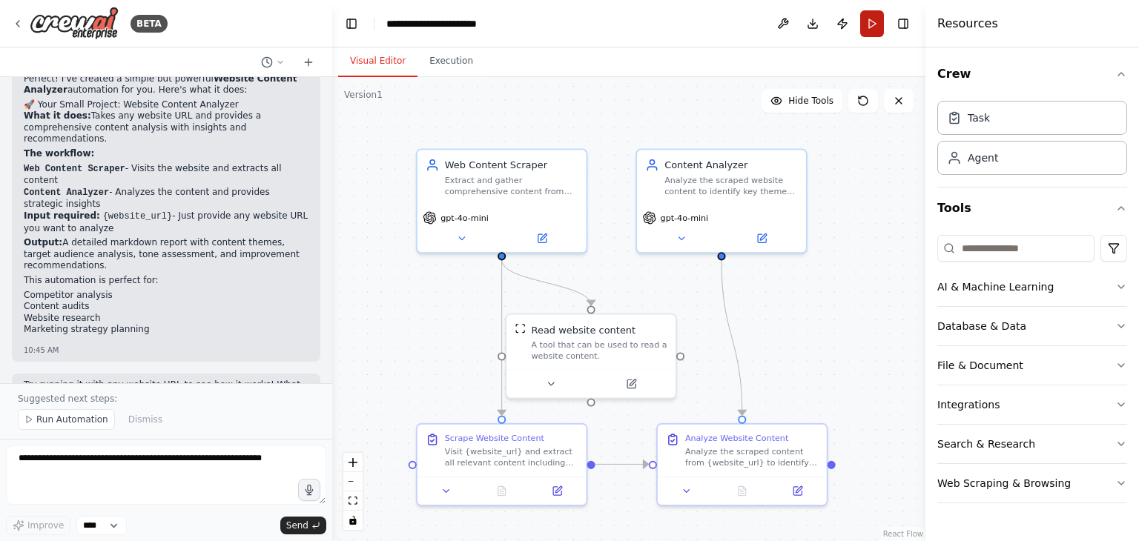
click at [872, 24] on button "Run" at bounding box center [872, 23] width 24 height 27
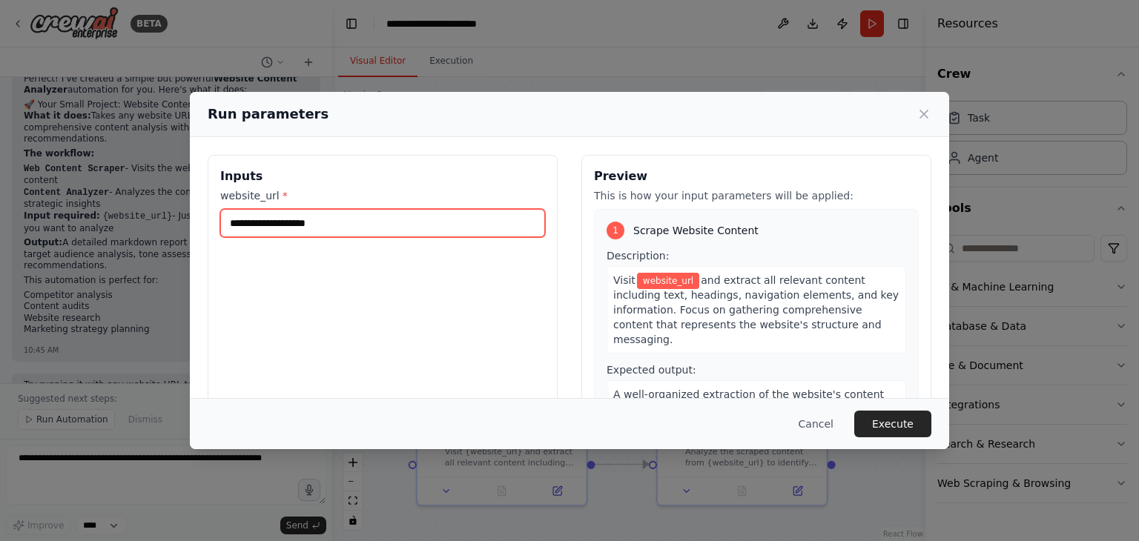
click at [317, 219] on input "website_url *" at bounding box center [382, 223] width 325 height 28
paste input "**********"
type input "**********"
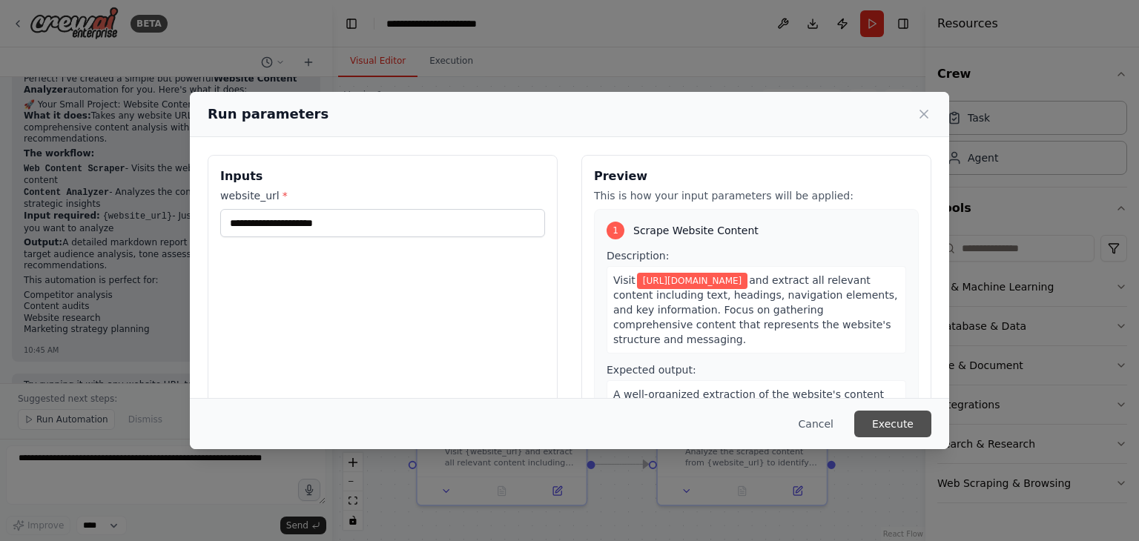
click at [882, 425] on button "Execute" at bounding box center [892, 424] width 77 height 27
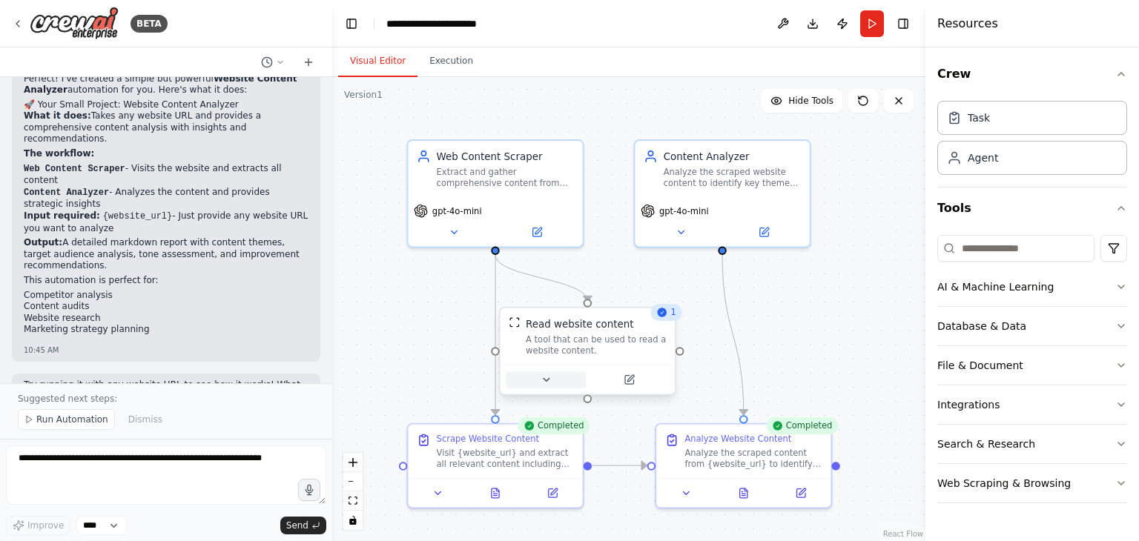
click at [555, 386] on button at bounding box center [546, 379] width 80 height 17
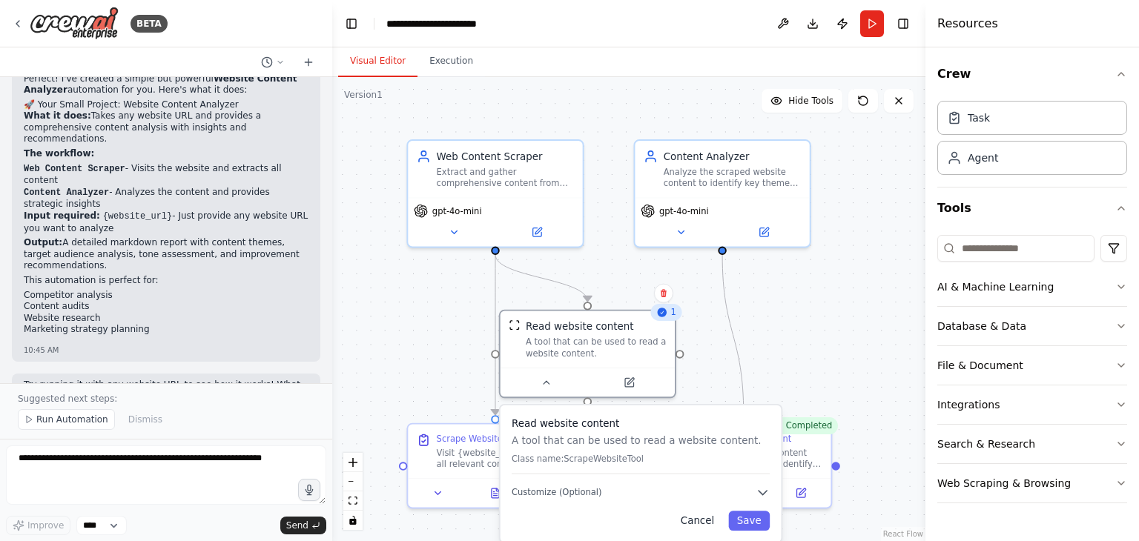
click at [706, 520] on button "Cancel" at bounding box center [697, 521] width 50 height 20
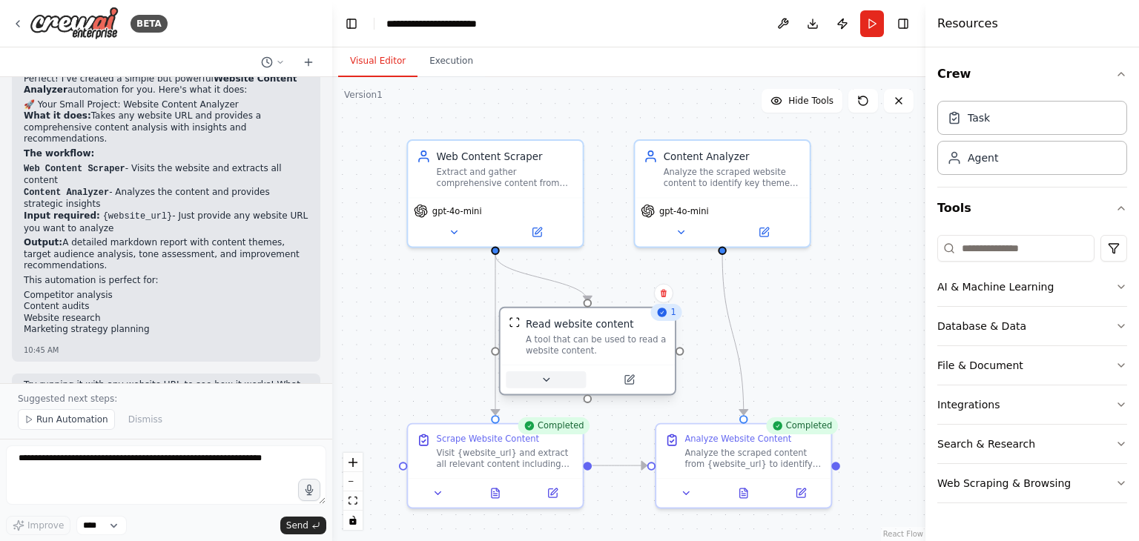
click at [569, 383] on button at bounding box center [546, 379] width 80 height 17
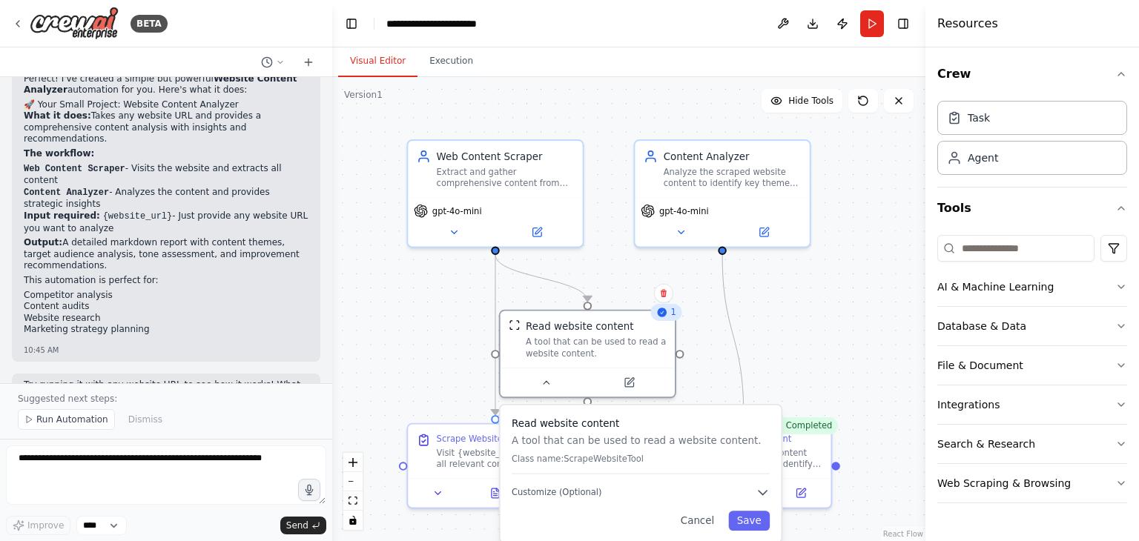
click at [597, 470] on div "Read website content A tool that can be used to read a website content. Class n…" at bounding box center [641, 445] width 258 height 57
click at [684, 363] on div ".deletable-edge-delete-btn { width: 20px; height: 20px; border: 0px solid #ffff…" at bounding box center [628, 309] width 593 height 464
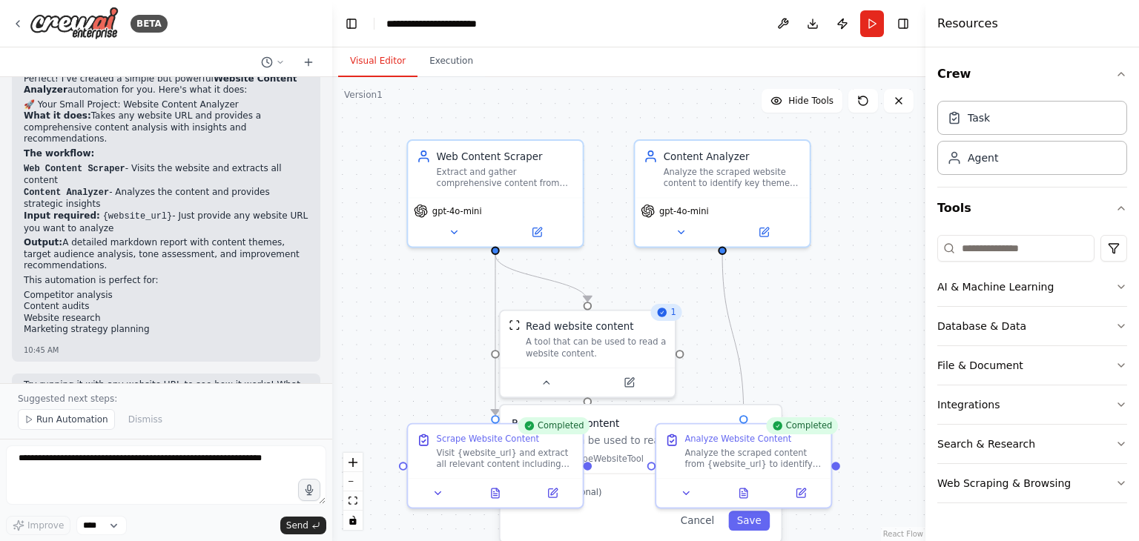
click at [684, 363] on div ".deletable-edge-delete-btn { width: 20px; height: 20px; border: 0px solid #ffff…" at bounding box center [628, 309] width 593 height 464
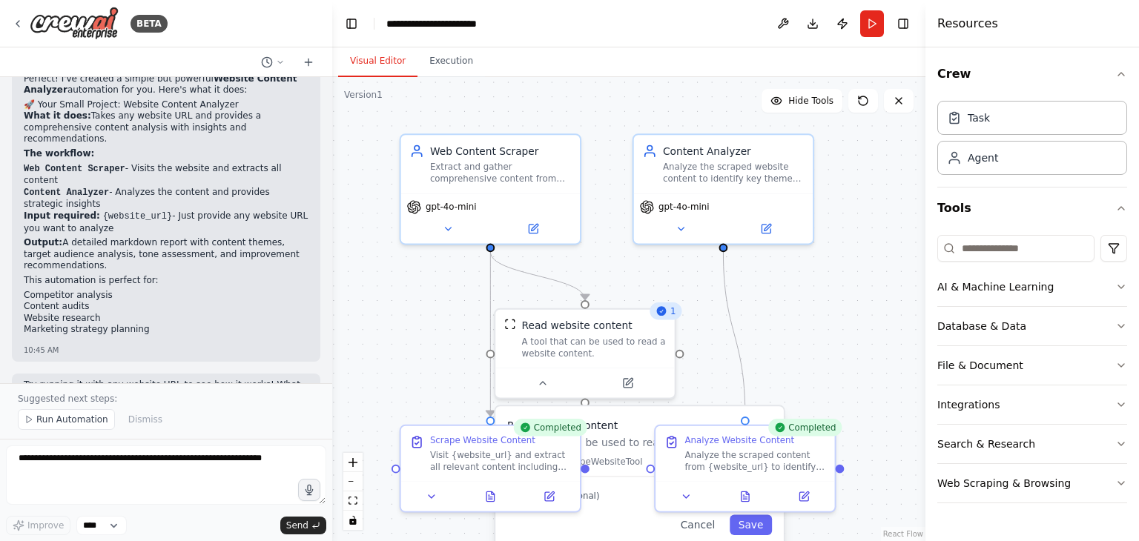
click at [684, 363] on div ".deletable-edge-delete-btn { width: 20px; height: 20px; border: 0px solid #ffff…" at bounding box center [628, 309] width 593 height 464
drag, startPoint x: 684, startPoint y: 363, endPoint x: 706, endPoint y: 354, distance: 23.3
click at [706, 354] on div ".deletable-edge-delete-btn { width: 20px; height: 20px; border: 0px solid #ffff…" at bounding box center [628, 309] width 593 height 464
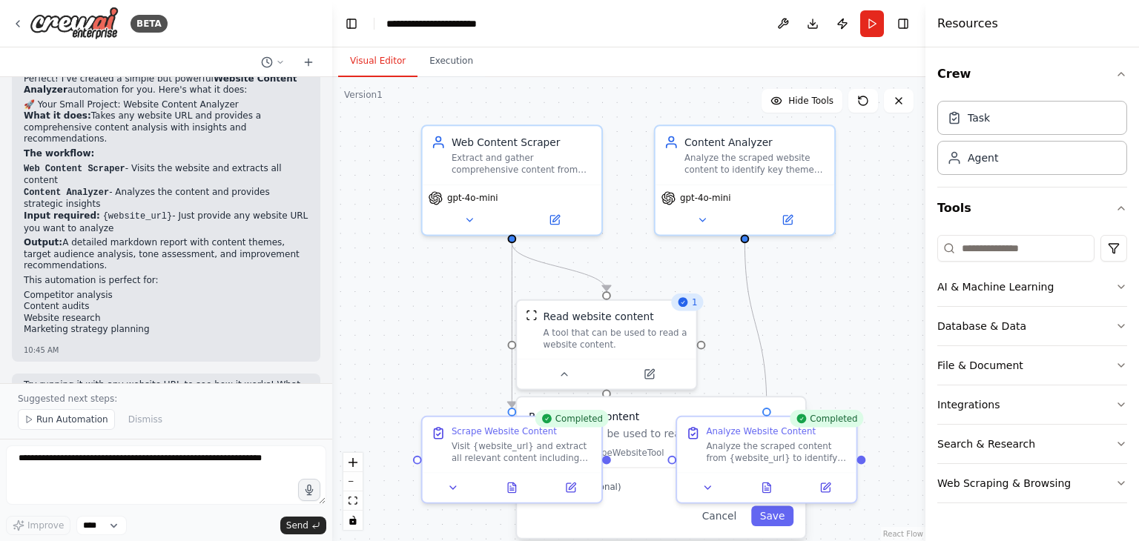
click at [725, 351] on div ".deletable-edge-delete-btn { width: 20px; height: 20px; border: 0px solid #ffff…" at bounding box center [628, 309] width 593 height 464
click at [472, 348] on div ".deletable-edge-delete-btn { width: 20px; height: 20px; border: 0px solid #ffff…" at bounding box center [628, 309] width 593 height 464
click at [512, 498] on div at bounding box center [512, 484] width 179 height 30
click at [513, 495] on div at bounding box center [512, 484] width 179 height 30
click at [577, 486] on button at bounding box center [571, 485] width 50 height 18
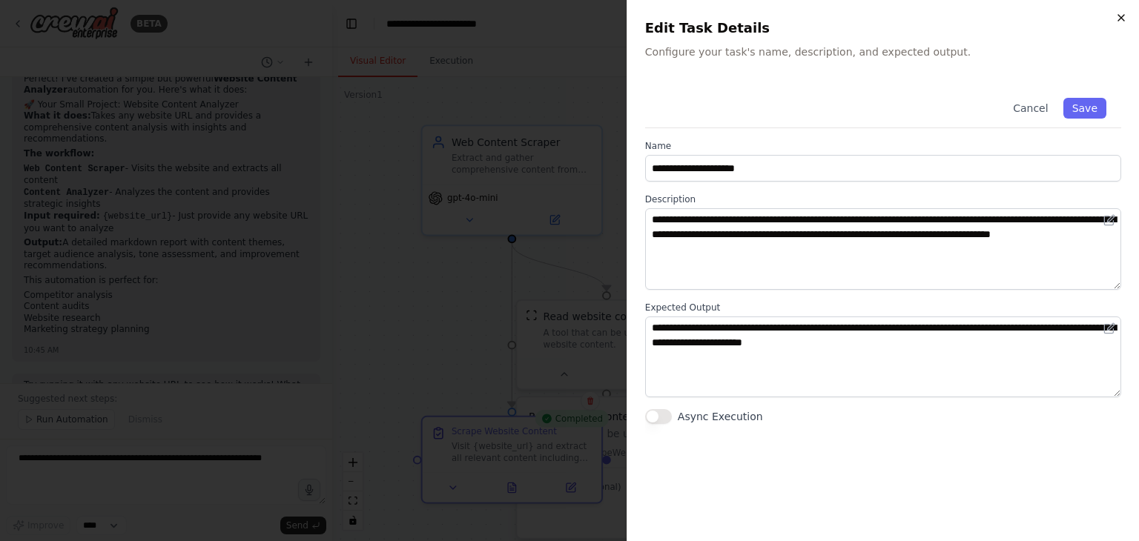
click at [1116, 13] on icon "button" at bounding box center [1121, 18] width 12 height 12
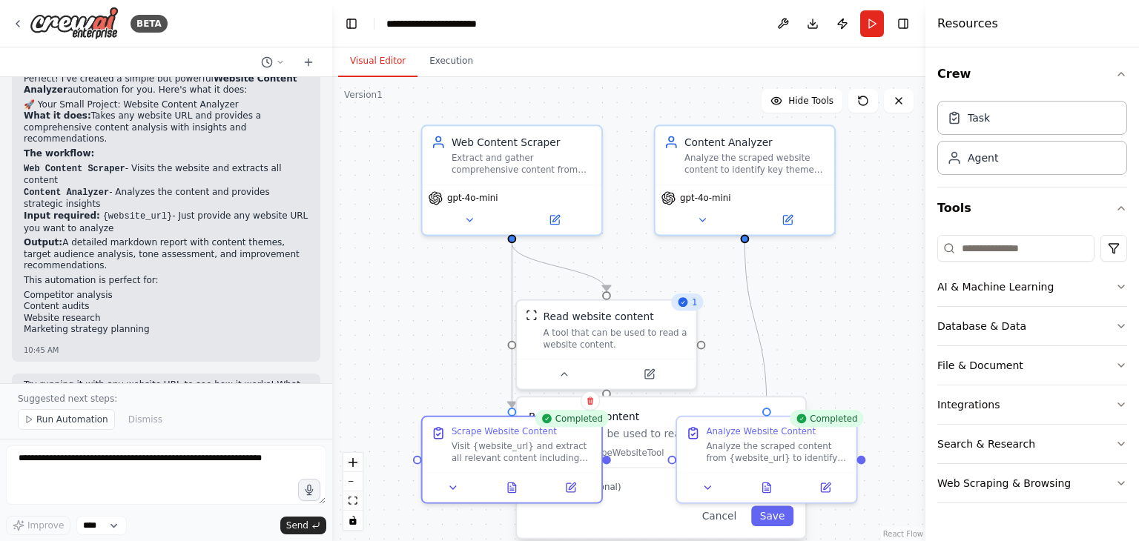
click at [872, 291] on div ".deletable-edge-delete-btn { width: 20px; height: 20px; border: 0px solid #ffff…" at bounding box center [628, 309] width 593 height 464
click at [30, 419] on polygon at bounding box center [29, 420] width 5 height 7
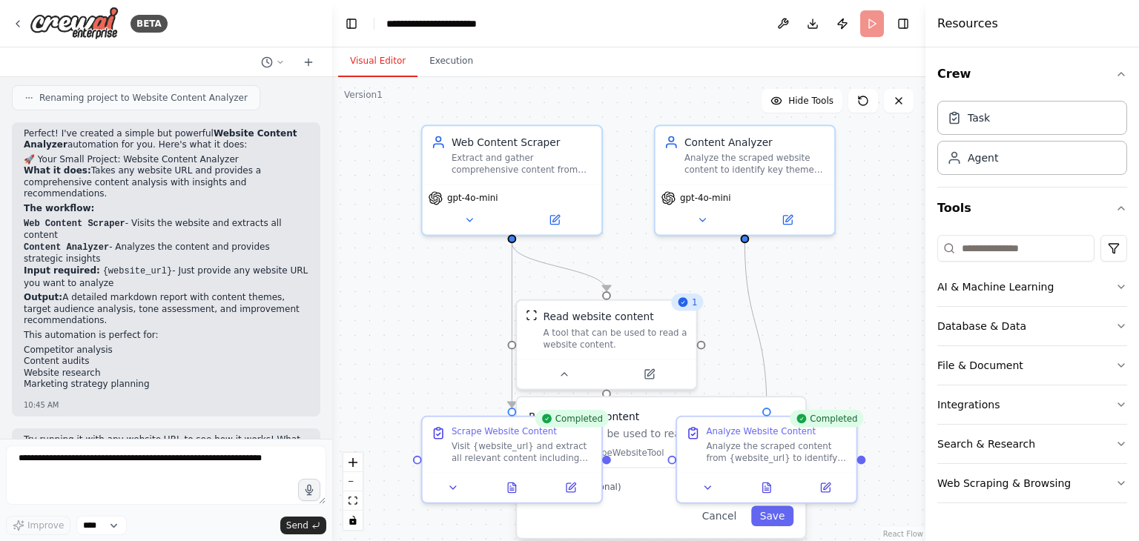
click at [30, 460] on div "10:45 AM" at bounding box center [166, 465] width 285 height 11
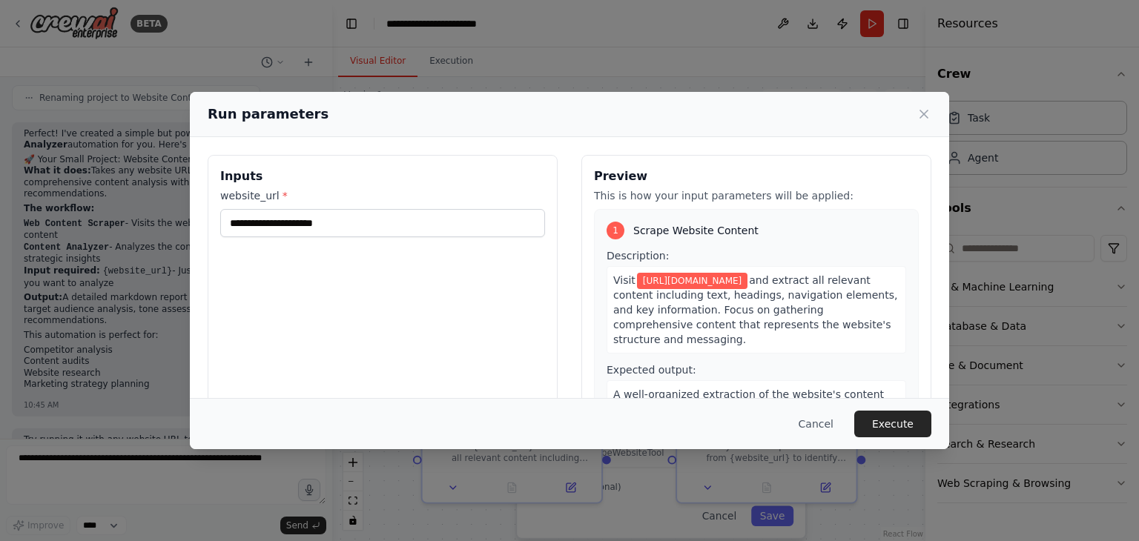
click at [612, 235] on div "1" at bounding box center [616, 231] width 18 height 18
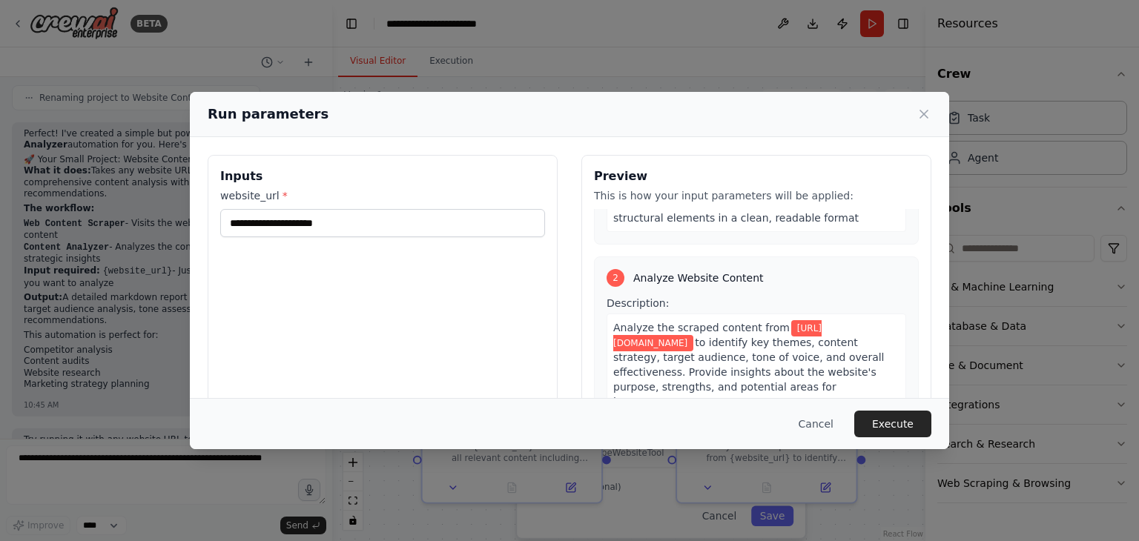
scroll to position [223, 0]
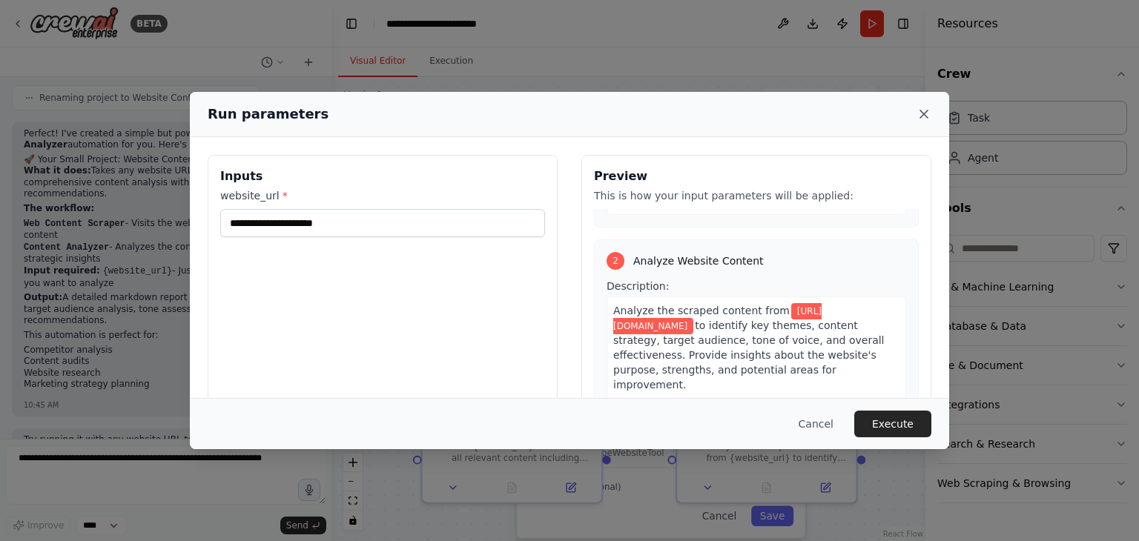
click at [926, 116] on icon at bounding box center [923, 113] width 7 height 7
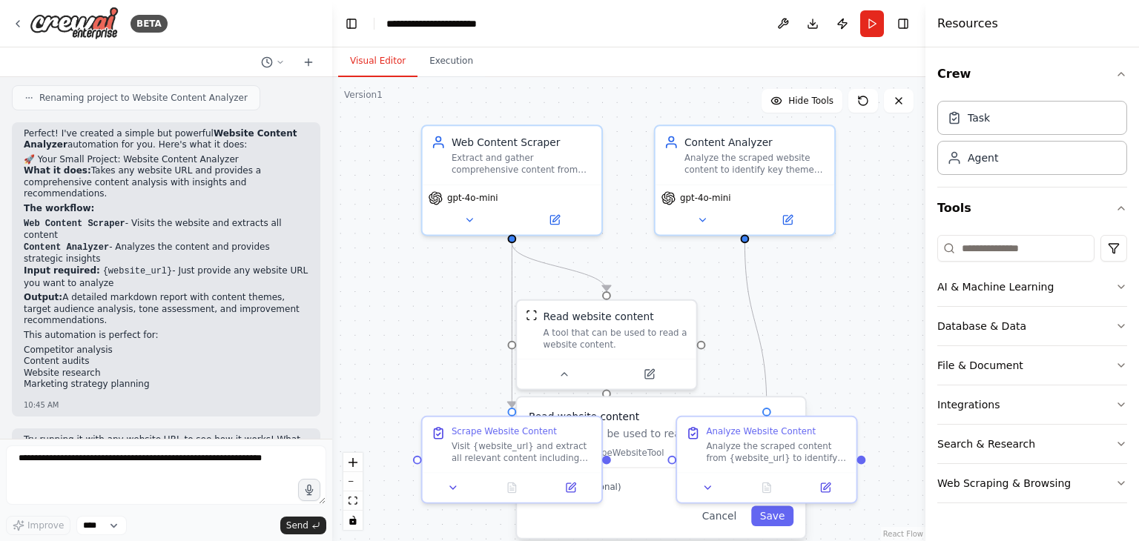
click at [773, 345] on div ".deletable-edge-delete-btn { width: 20px; height: 20px; border: 0px solid #ffff…" at bounding box center [628, 309] width 593 height 464
click at [731, 516] on button "Cancel" at bounding box center [719, 516] width 52 height 20
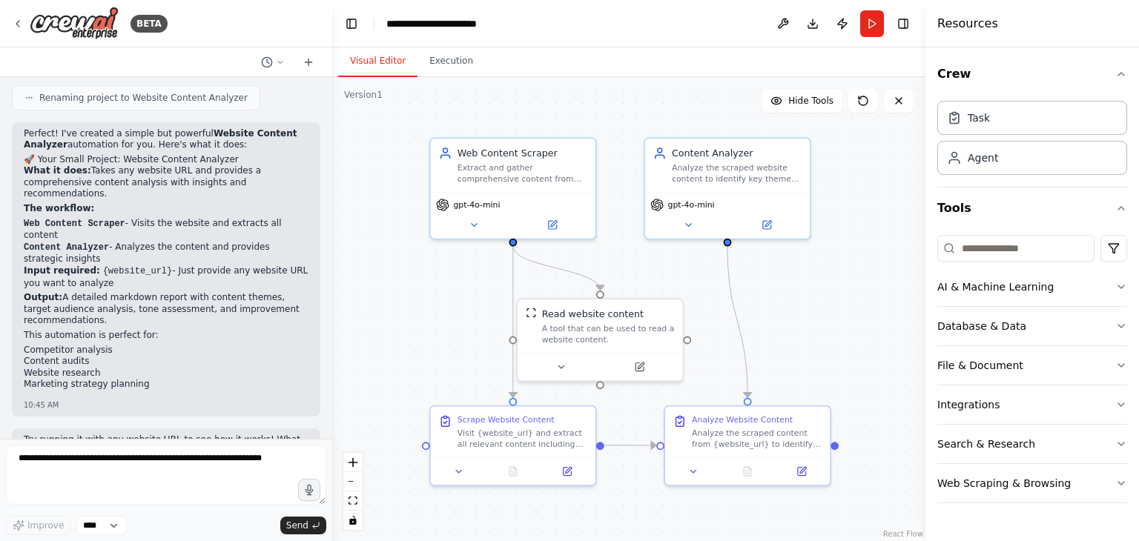
click at [439, 33] on header "**********" at bounding box center [628, 23] width 593 height 47
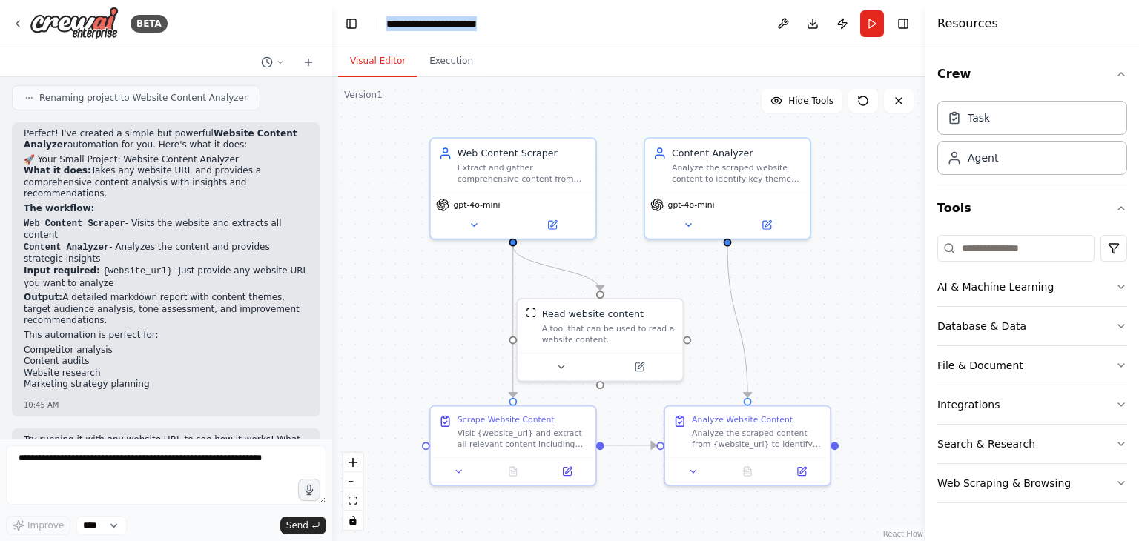
click at [439, 33] on header "**********" at bounding box center [628, 23] width 593 height 47
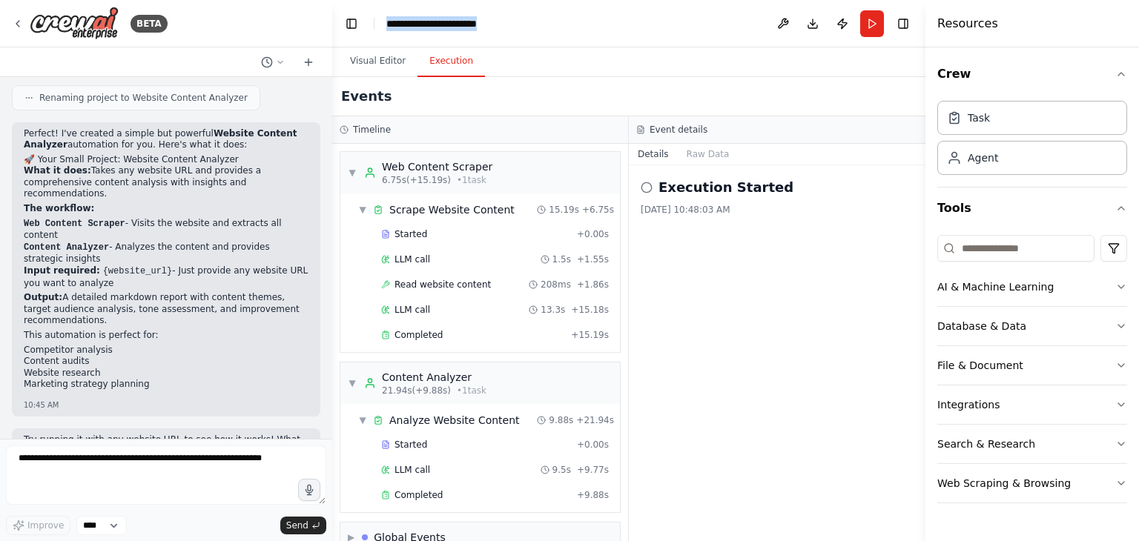
click at [439, 57] on button "Execution" at bounding box center [450, 61] width 67 height 31
click at [24, 19] on div "BETA" at bounding box center [90, 23] width 156 height 33
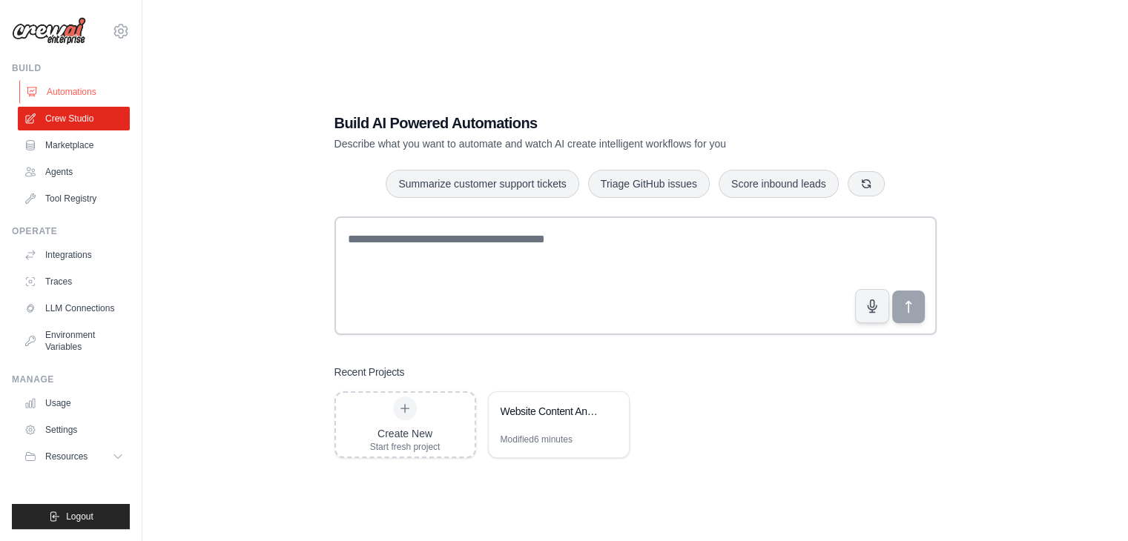
click at [82, 96] on link "Automations" at bounding box center [75, 92] width 112 height 24
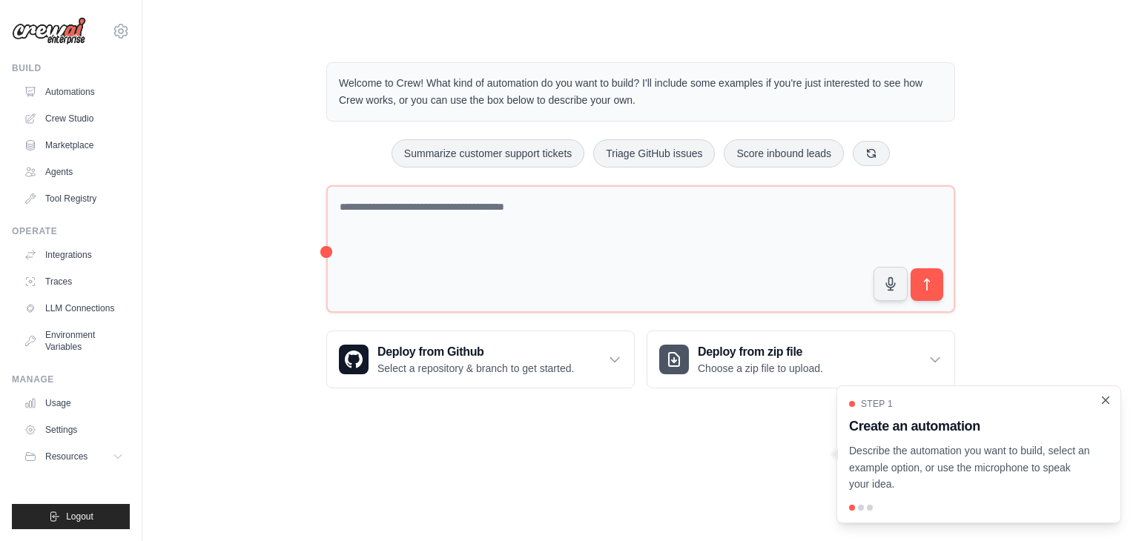
click at [1106, 397] on icon "Close walkthrough" at bounding box center [1105, 400] width 13 height 13
